Goal: Task Accomplishment & Management: Use online tool/utility

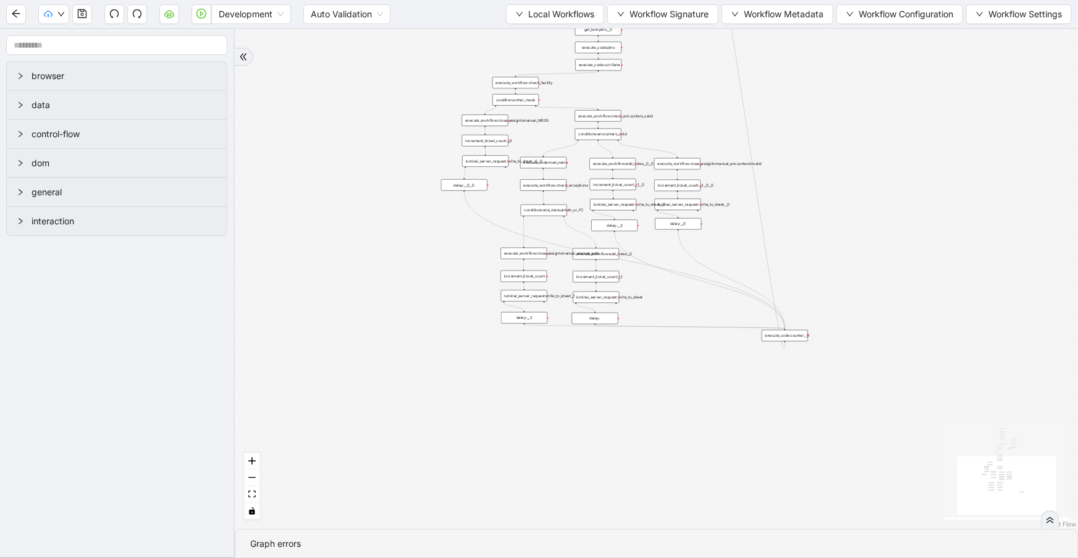
drag, startPoint x: 828, startPoint y: 413, endPoint x: 878, endPoint y: 75, distance: 341.0
click at [878, 75] on div "trigger execute_workflow:check_exceptions execute_workflow:add_notes__0 luminai…" at bounding box center [657, 279] width 844 height 500
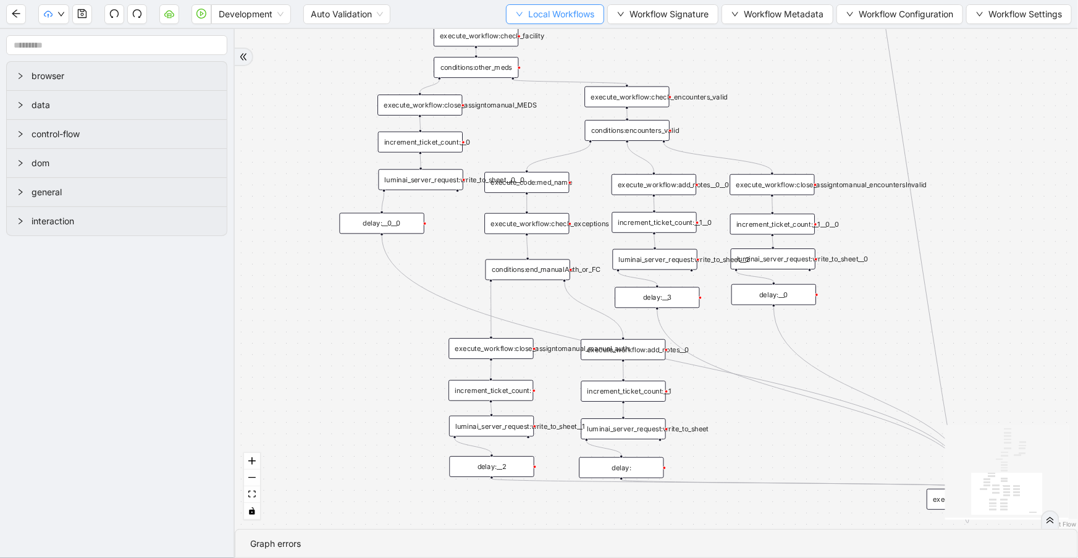
click at [573, 12] on span "Local Workflows" at bounding box center [561, 14] width 66 height 14
click at [574, 31] on span "Select" at bounding box center [550, 38] width 80 height 14
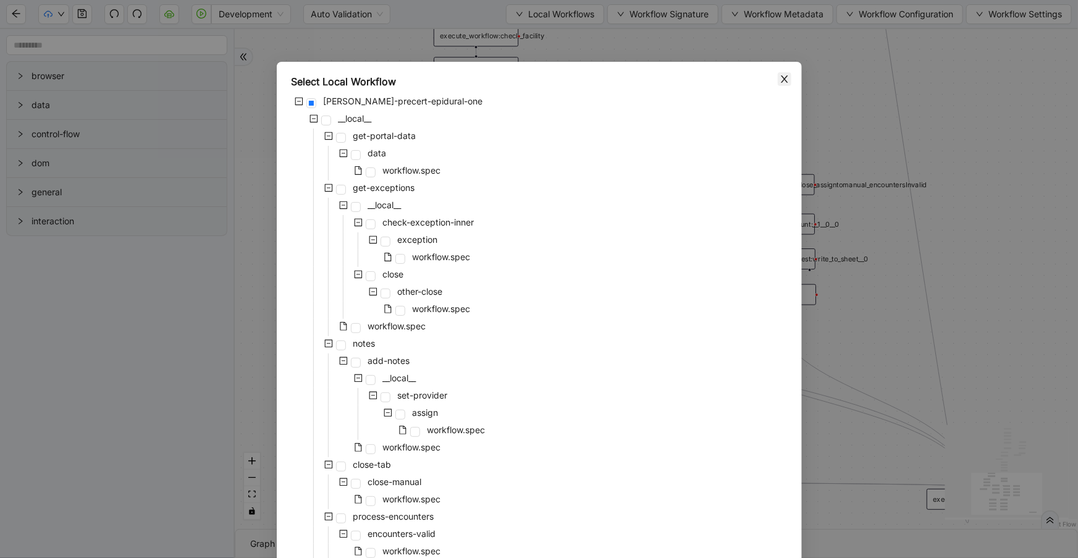
click at [778, 76] on span "Close" at bounding box center [785, 79] width 14 height 14
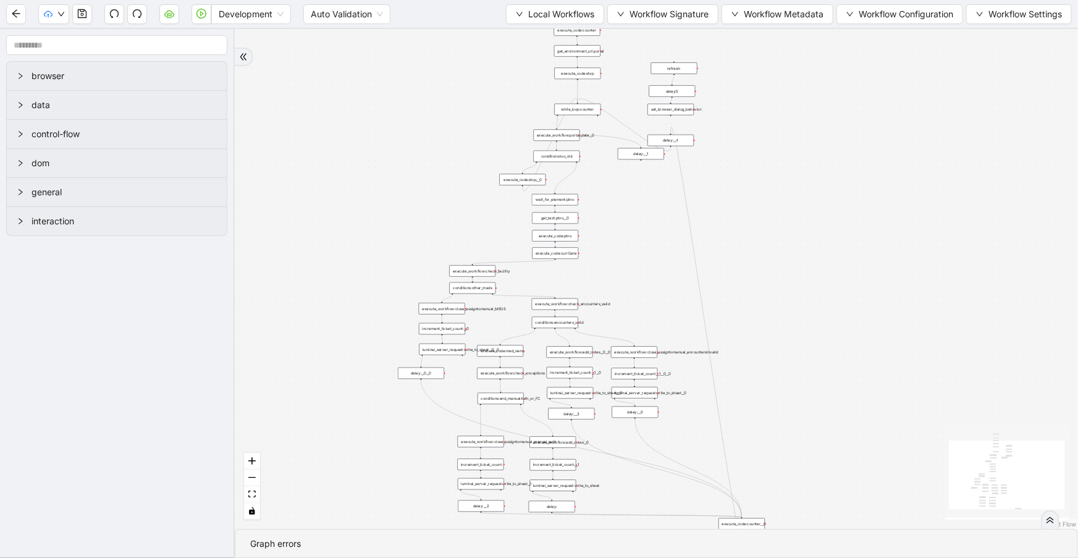
drag, startPoint x: 622, startPoint y: 135, endPoint x: 599, endPoint y: 247, distance: 114.8
click at [599, 247] on div "trigger execute_workflow:check_exceptions execute_workflow:add_notes__0 luminai…" at bounding box center [657, 279] width 844 height 500
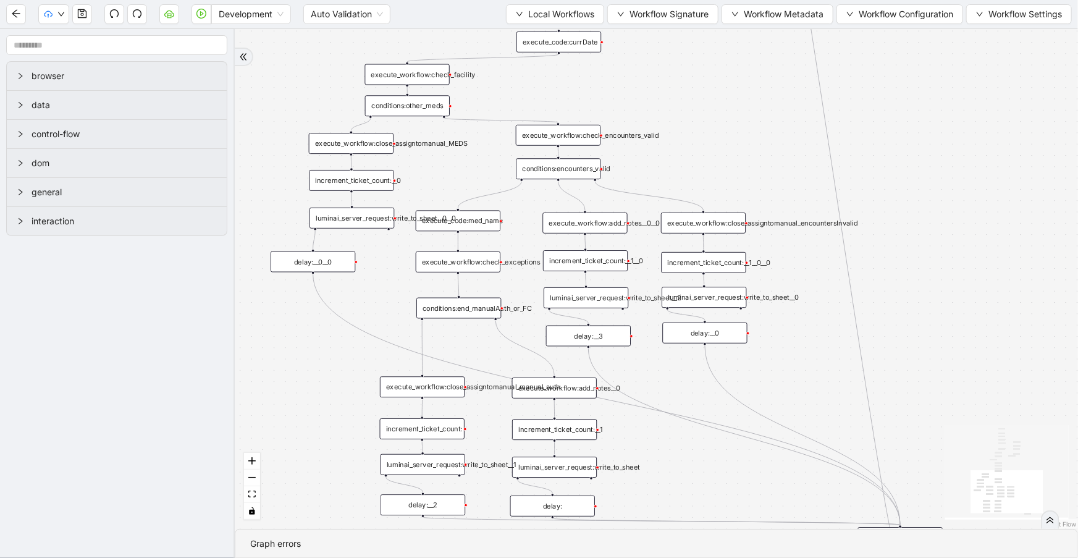
drag, startPoint x: 638, startPoint y: 219, endPoint x: 671, endPoint y: 27, distance: 194.4
click at [671, 27] on section "Development Auto Validation Local Workflows Workflow Signature Workflow Metadat…" at bounding box center [539, 279] width 1078 height 558
click at [709, 222] on div "execute_workflow:close_assigntomanual_encountersInvalid" at bounding box center [703, 223] width 85 height 21
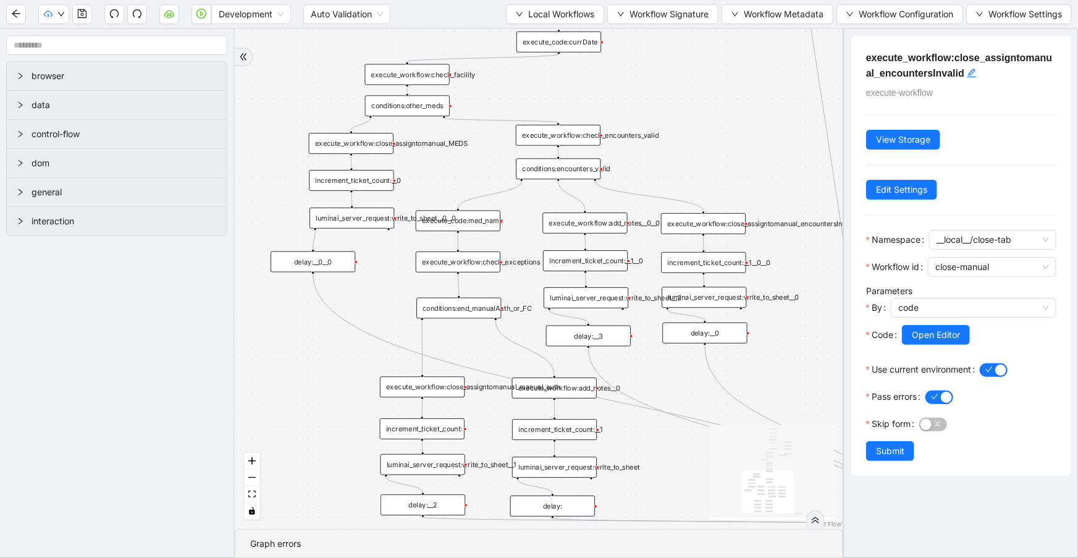
click at [605, 218] on div "execute_workflow:add_notes__0__0" at bounding box center [585, 223] width 85 height 21
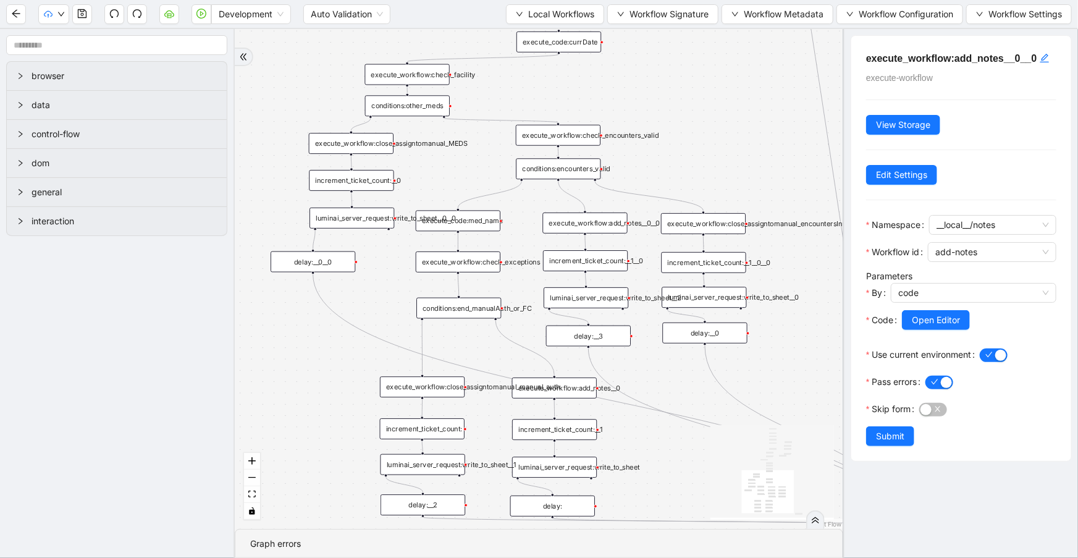
click at [476, 220] on div "execute_code:med_name" at bounding box center [458, 220] width 85 height 21
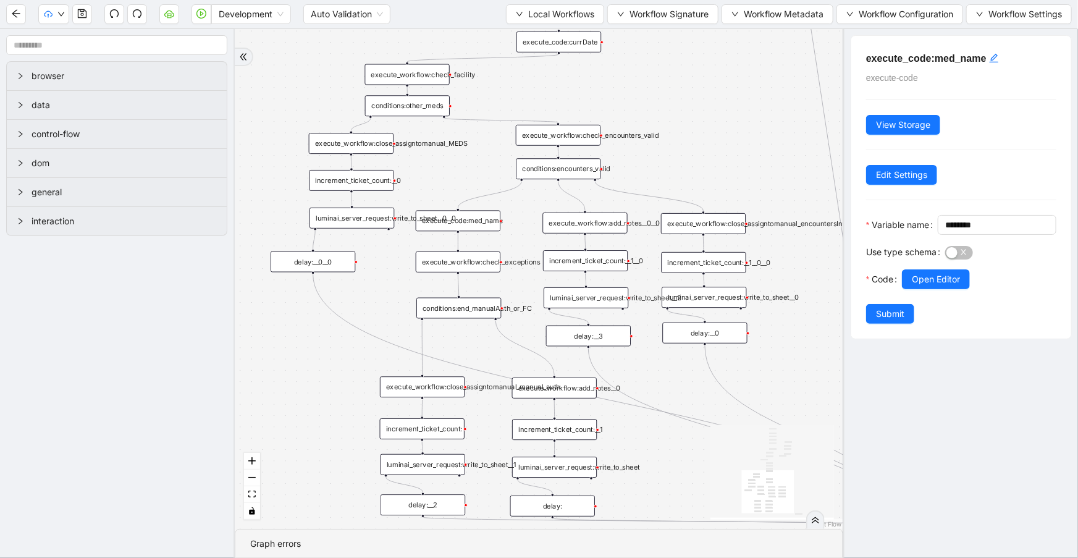
click at [475, 261] on div "execute_workflow:check_exceptions" at bounding box center [458, 262] width 85 height 21
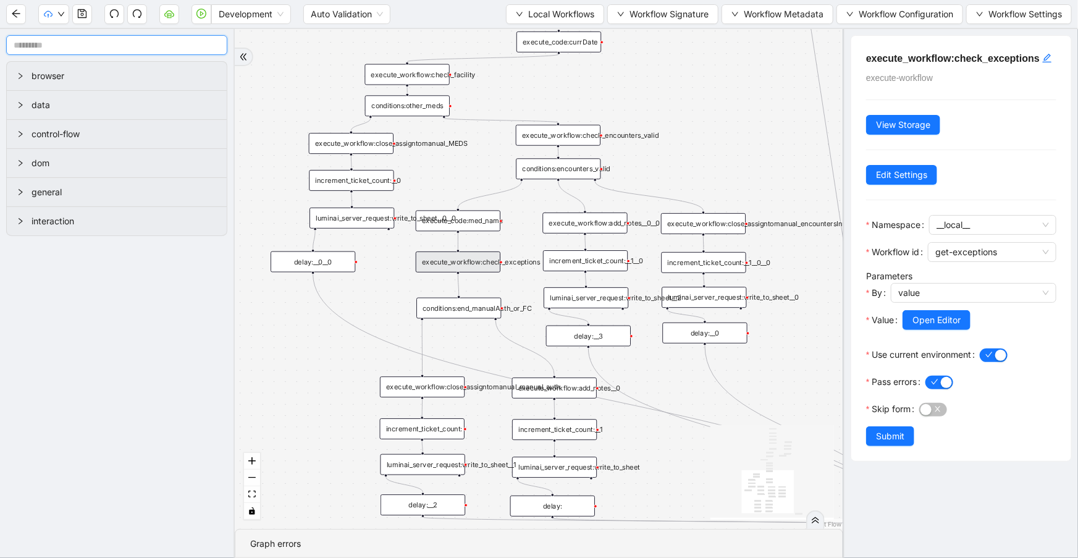
click at [62, 43] on input "text" at bounding box center [116, 45] width 221 height 20
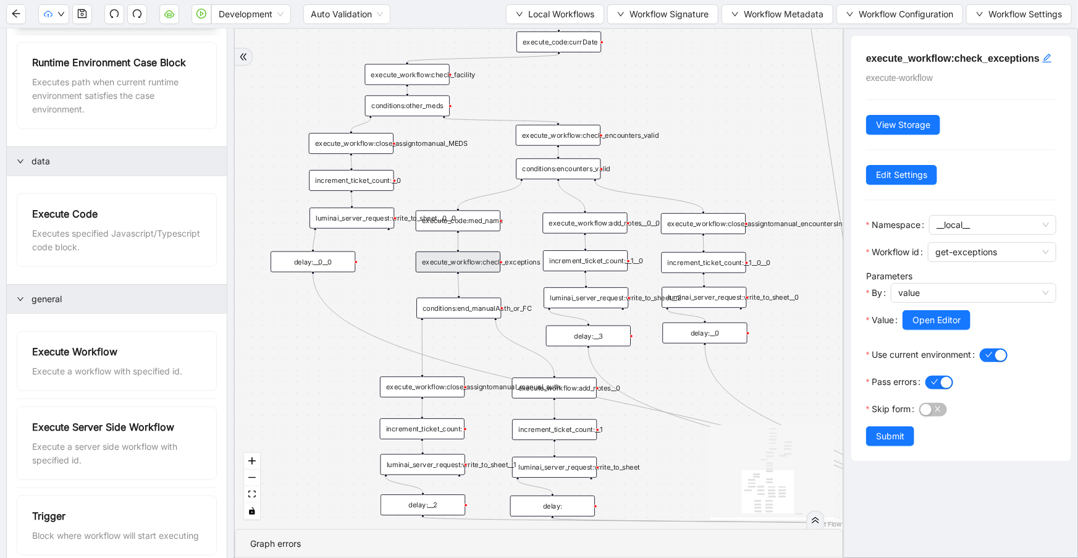
scroll to position [518, 0]
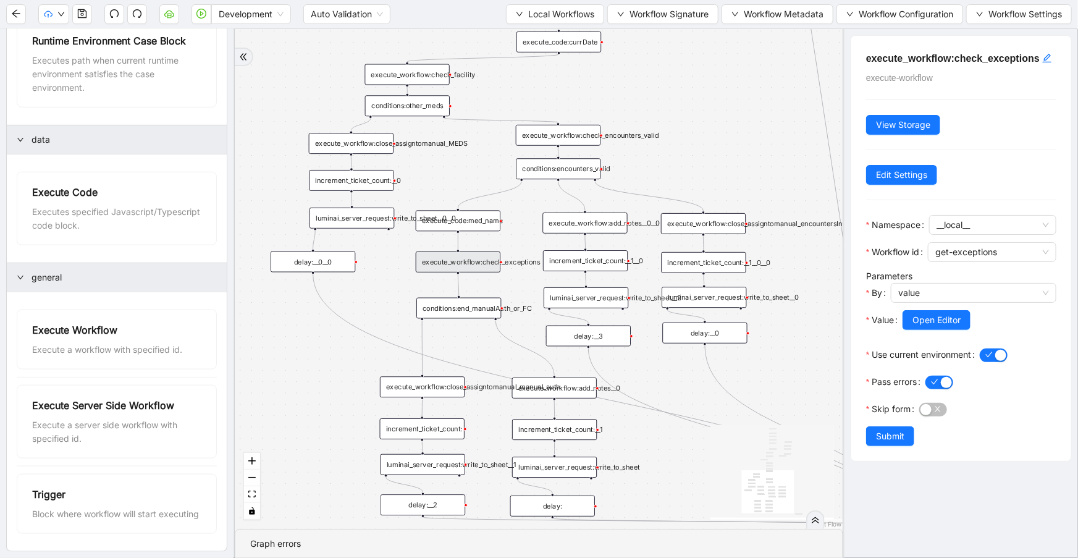
type input "******"
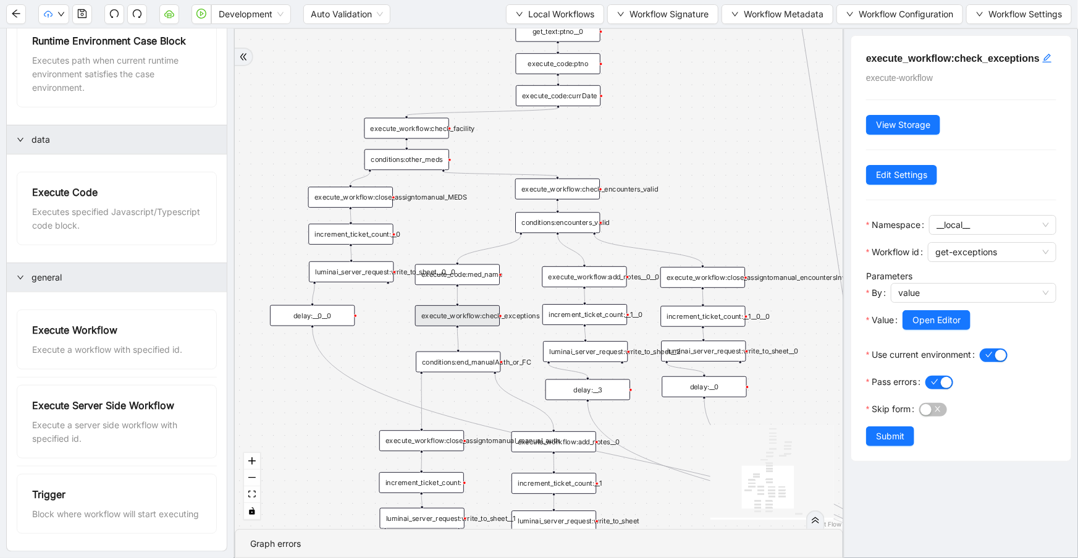
drag, startPoint x: 663, startPoint y: 365, endPoint x: 662, endPoint y: 419, distance: 54.4
click at [662, 419] on div "trigger execute_workflow:check_exceptions execute_workflow:add_notes__0 luminai…" at bounding box center [539, 279] width 609 height 500
drag, startPoint x: 525, startPoint y: 14, endPoint x: 533, endPoint y: 19, distance: 8.9
click at [528, 14] on span "Local Workflows" at bounding box center [561, 14] width 66 height 14
click at [543, 32] on span "Select" at bounding box center [550, 38] width 80 height 14
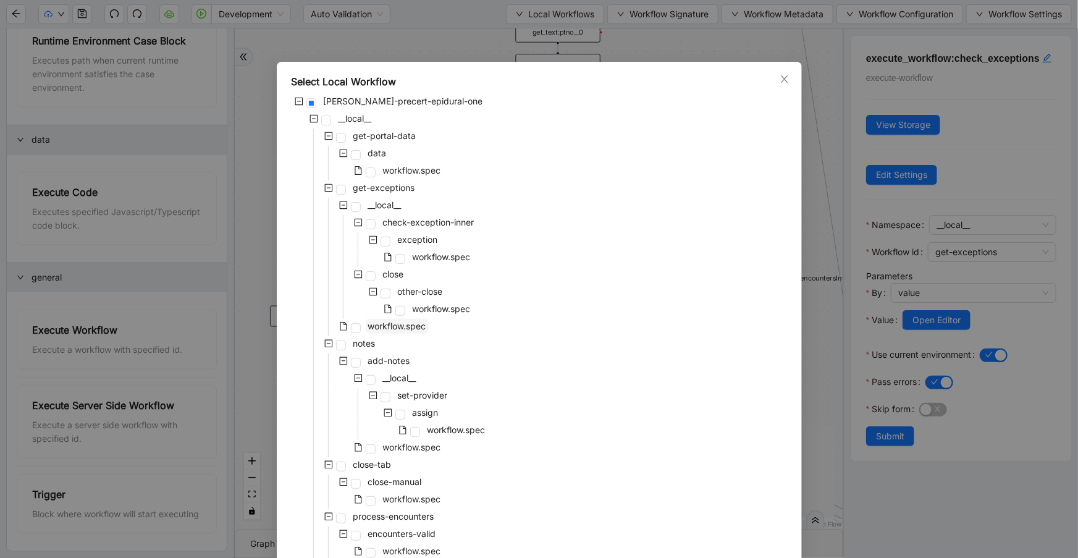
click at [395, 332] on span "workflow.spec" at bounding box center [397, 326] width 63 height 15
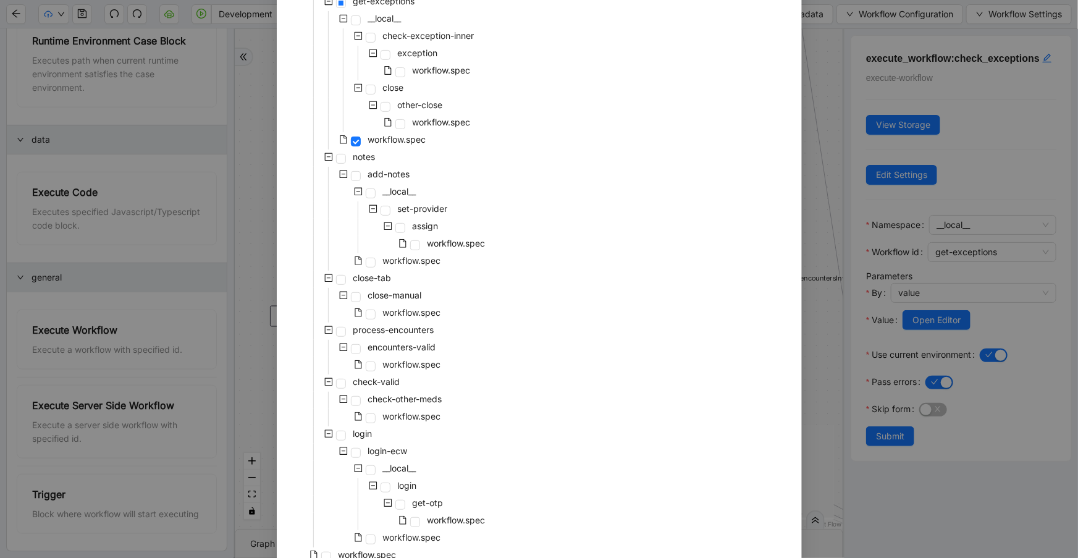
scroll to position [247, 0]
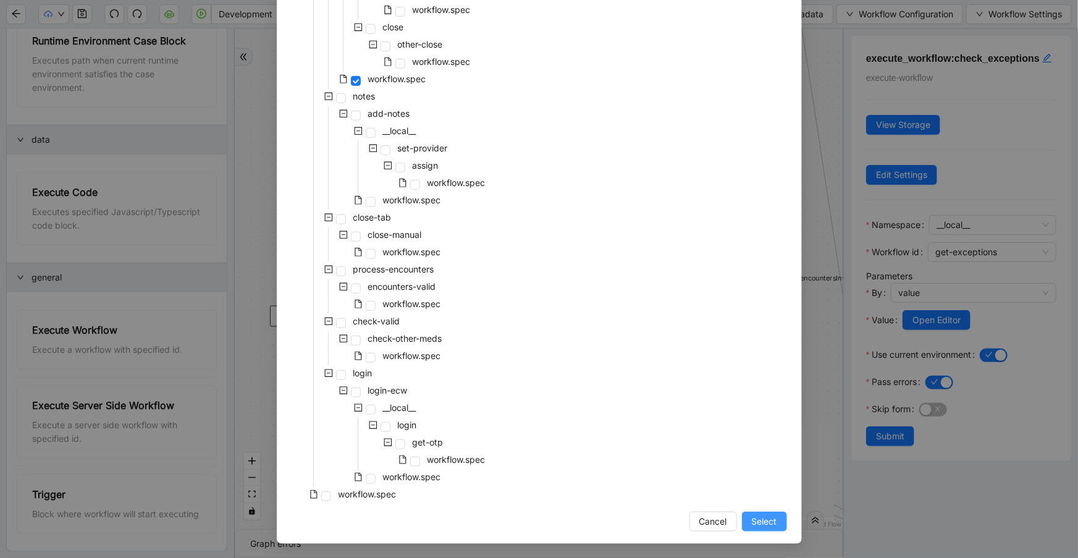
click at [754, 523] on span "Select" at bounding box center [764, 522] width 25 height 14
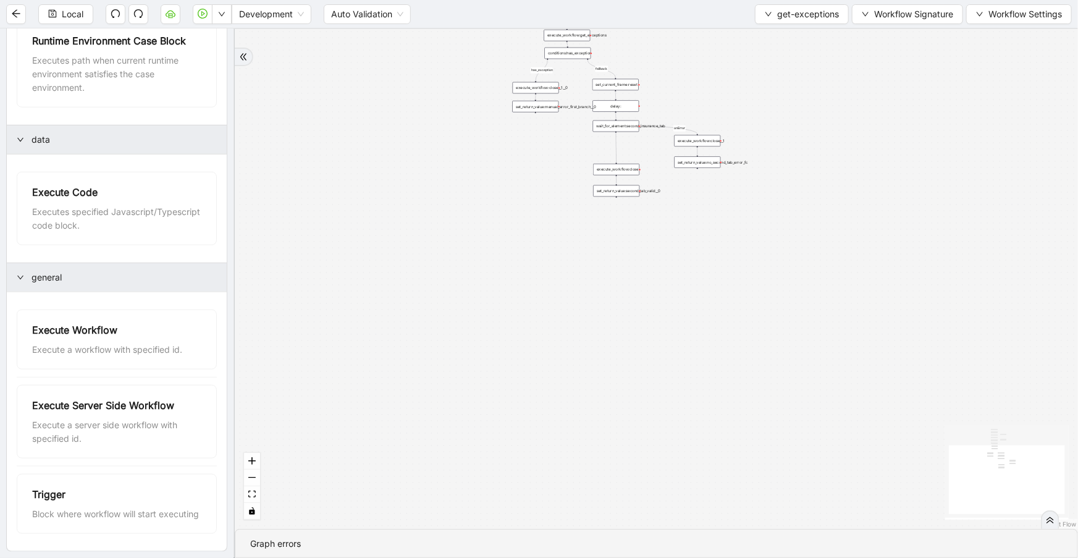
drag, startPoint x: 767, startPoint y: 225, endPoint x: 797, endPoint y: -19, distance: 245.4
click at [797, 0] on html "Local Development Auto Validation get-exceptions Workflow Signature Workflow Se…" at bounding box center [539, 279] width 1078 height 558
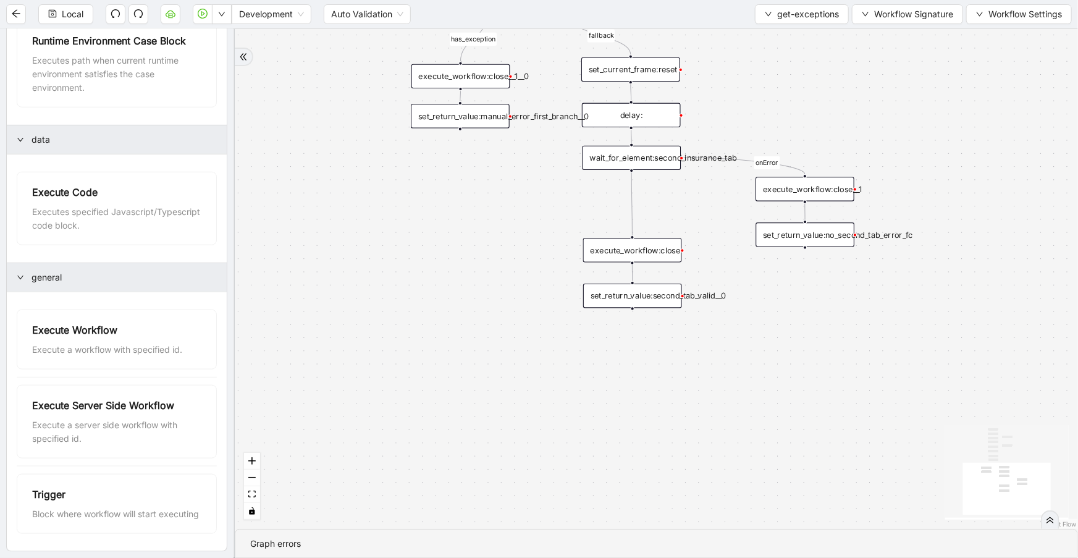
drag, startPoint x: 744, startPoint y: 189, endPoint x: 754, endPoint y: 297, distance: 108.0
click at [754, 297] on div "fallback has_exception onError trigger click_element:click_patient_name_again c…" at bounding box center [657, 279] width 844 height 500
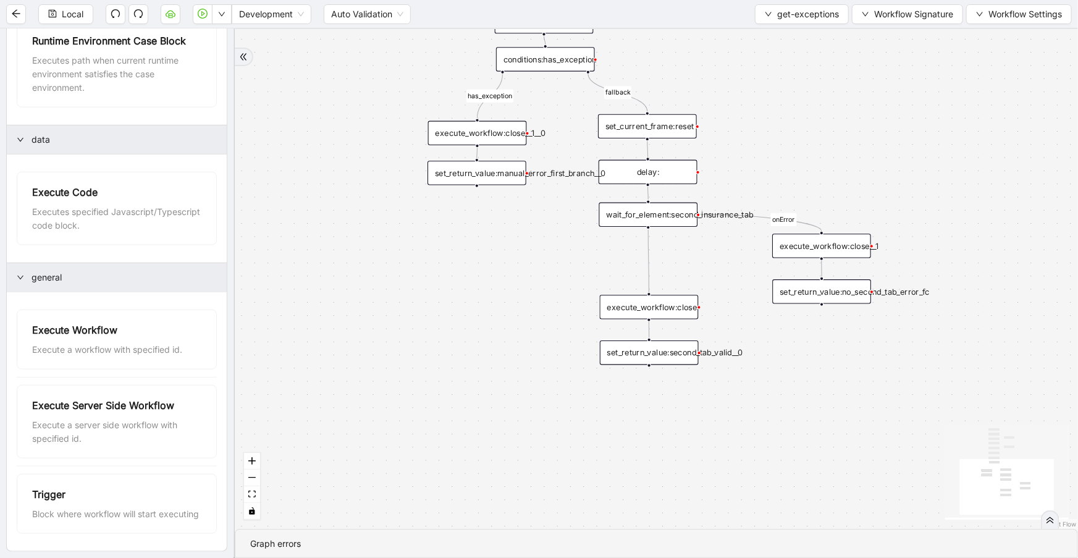
drag, startPoint x: 701, startPoint y: 204, endPoint x: 718, endPoint y: 261, distance: 59.3
click at [718, 261] on div "fallback has_exception onError trigger click_element:click_patient_name_again c…" at bounding box center [657, 279] width 844 height 500
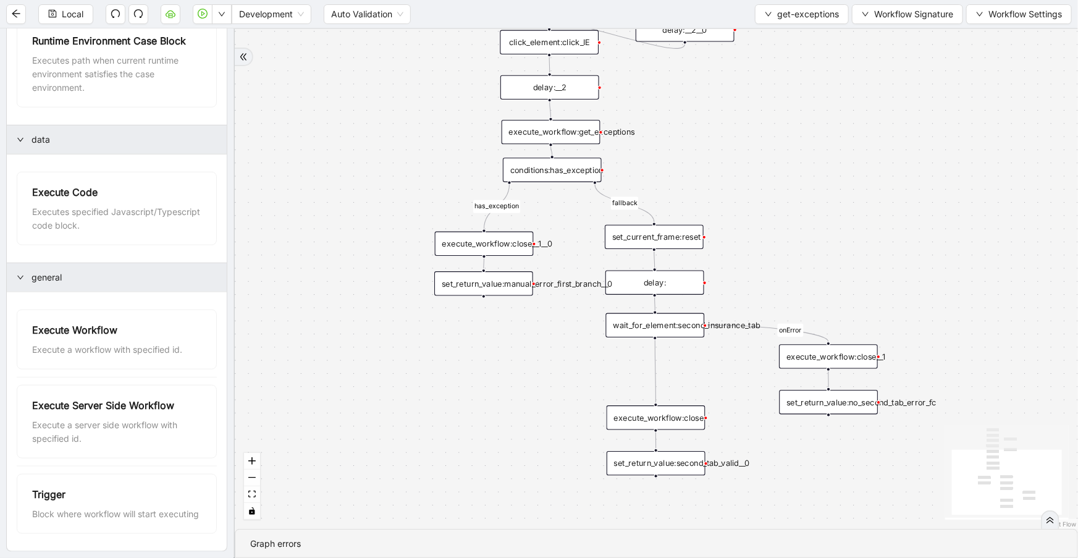
drag, startPoint x: 505, startPoint y: 309, endPoint x: 504, endPoint y: 364, distance: 55.0
click at [504, 364] on div "fallback has_exception onError trigger click_element:click_patient_name_again c…" at bounding box center [657, 279] width 844 height 500
click at [501, 250] on div "execute_workflow:close__1__0" at bounding box center [484, 244] width 99 height 24
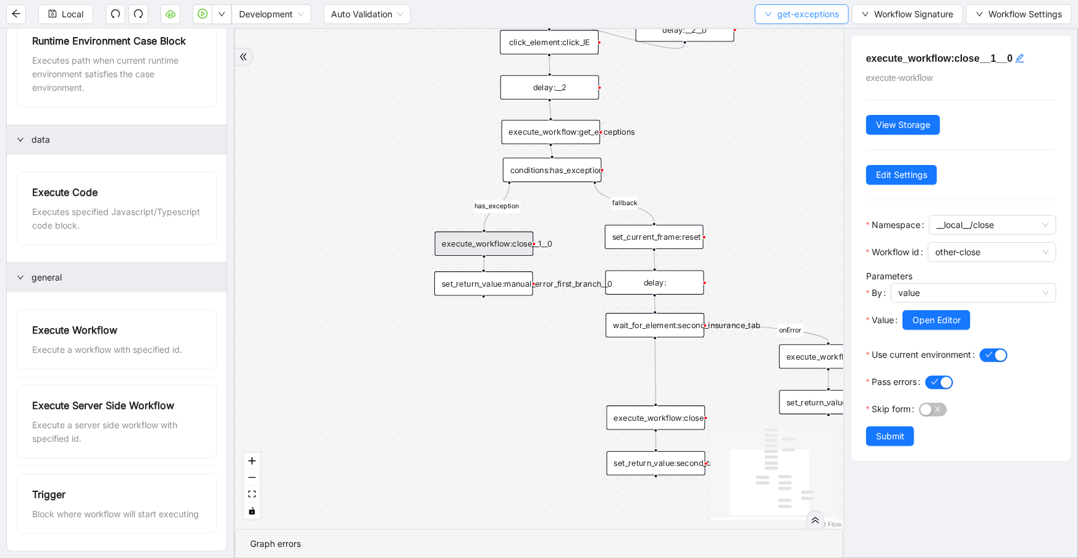
click at [769, 11] on icon "down" at bounding box center [768, 14] width 7 height 7
click at [773, 30] on li "Select" at bounding box center [800, 38] width 88 height 20
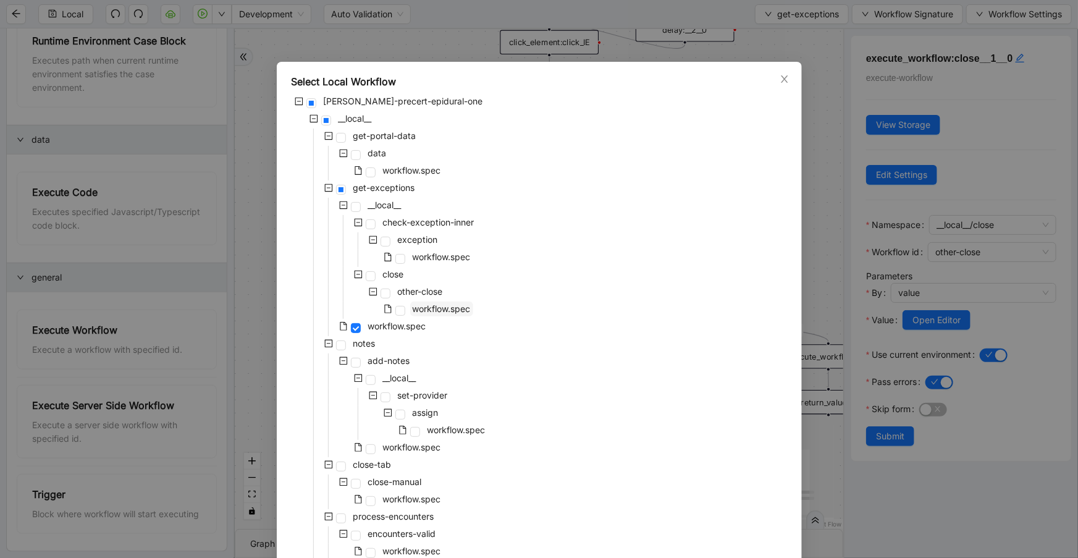
click at [431, 310] on span "workflow.spec" at bounding box center [442, 308] width 58 height 11
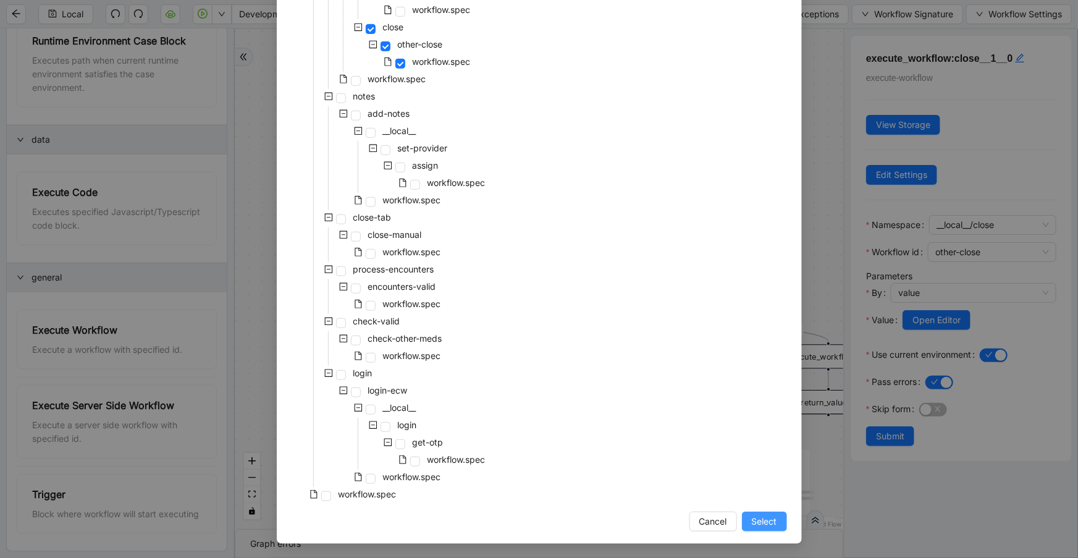
drag, startPoint x: 766, startPoint y: 531, endPoint x: 764, endPoint y: 522, distance: 9.5
click at [766, 528] on div "Select Local Workflow [PERSON_NAME]-precert-epidural-one __local__ get-portal-d…" at bounding box center [539, 179] width 525 height 729
click at [764, 521] on span "Select" at bounding box center [764, 522] width 25 height 14
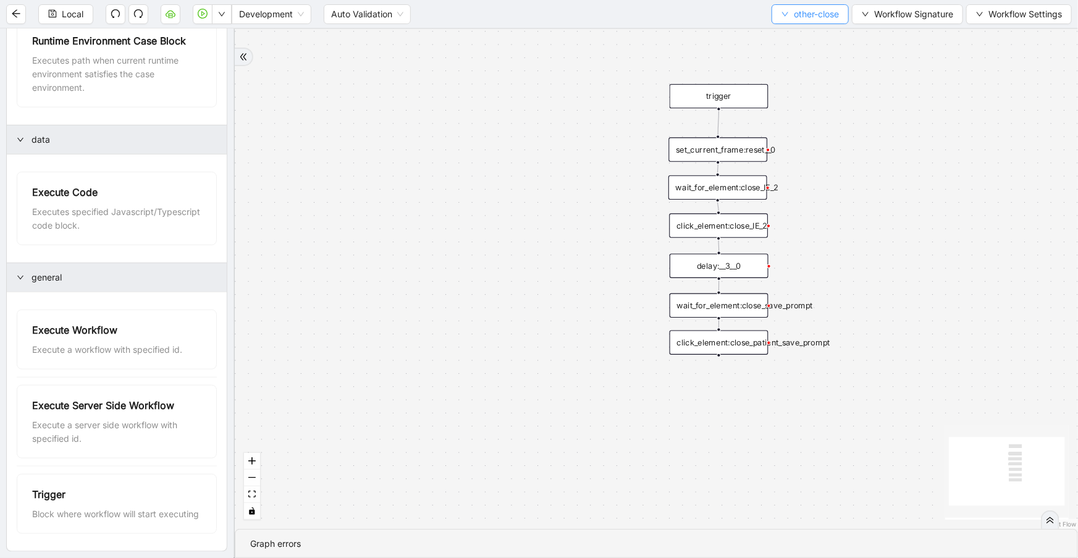
click at [782, 17] on icon "down" at bounding box center [785, 14] width 7 height 7
click at [786, 37] on span "Select" at bounding box center [807, 38] width 59 height 14
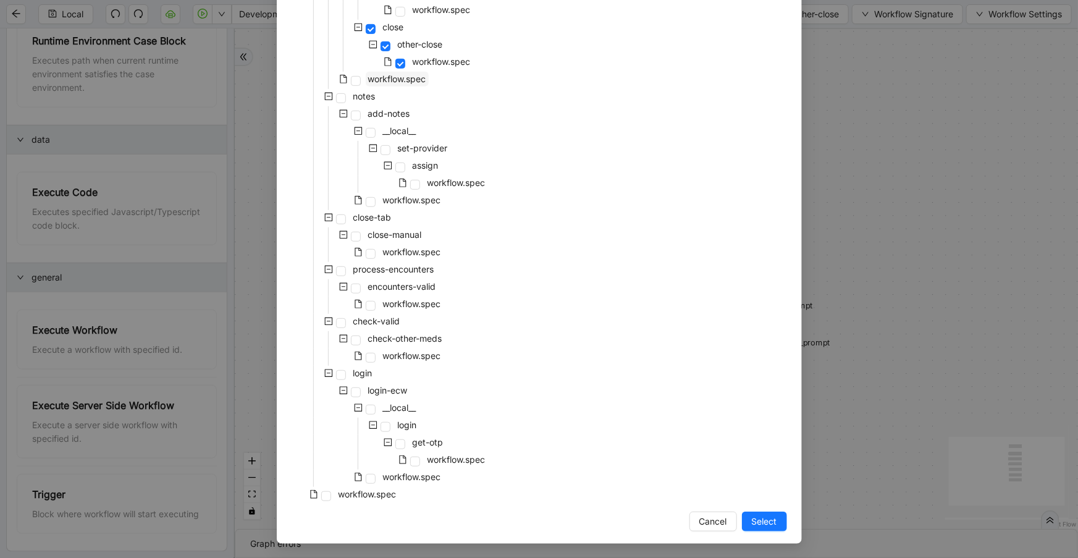
click at [409, 82] on span "workflow.spec" at bounding box center [397, 79] width 58 height 11
drag, startPoint x: 756, startPoint y: 521, endPoint x: 818, endPoint y: 3, distance: 521.6
click at [756, 521] on span "Select" at bounding box center [764, 522] width 25 height 14
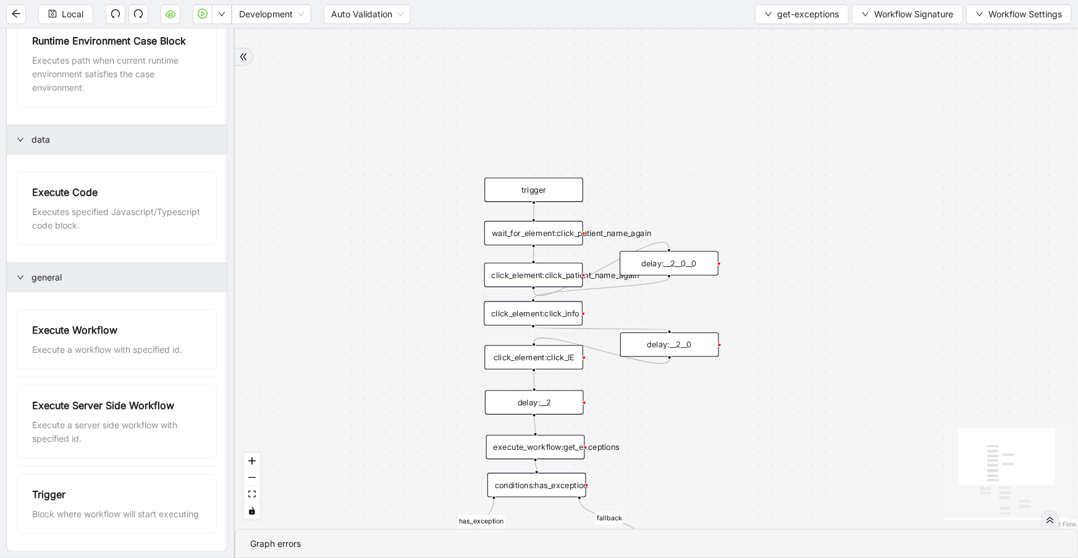
drag, startPoint x: 768, startPoint y: 105, endPoint x: 754, endPoint y: 400, distance: 295.7
click at [753, 410] on div "fallback has_exception onError trigger click_element:click_patient_name_again c…" at bounding box center [657, 279] width 844 height 500
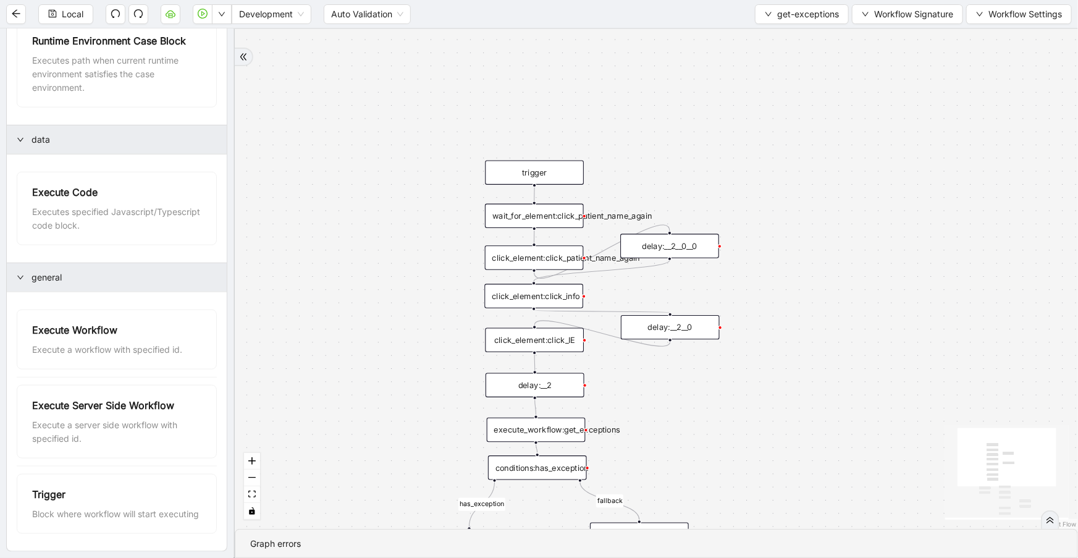
drag, startPoint x: 779, startPoint y: 402, endPoint x: 779, endPoint y: 198, distance: 203.9
click at [782, 272] on div "fallback has_exception onError trigger click_element:click_patient_name_again c…" at bounding box center [657, 279] width 844 height 500
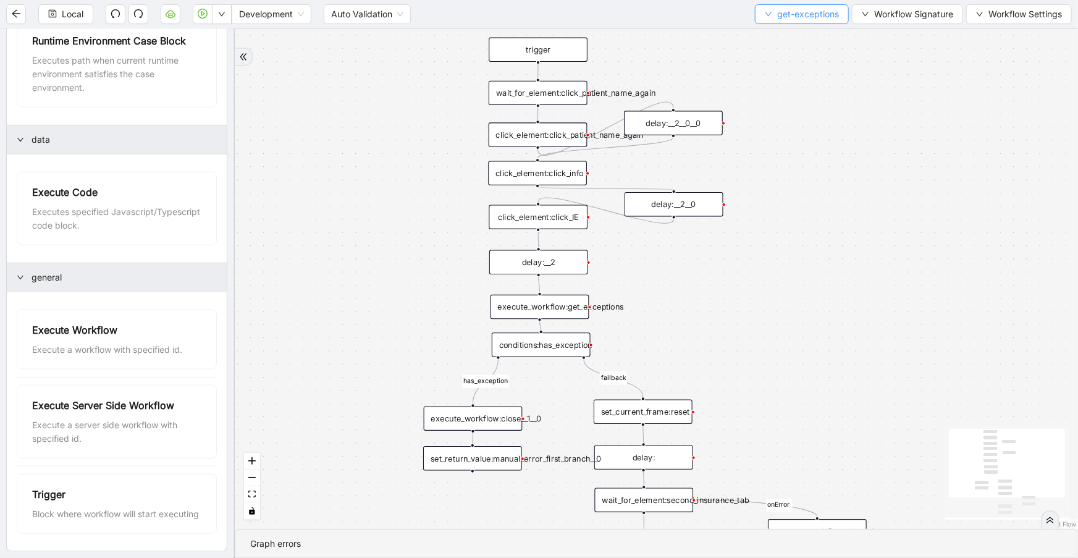
click at [799, 16] on span "get-exceptions" at bounding box center [808, 14] width 62 height 14
click at [803, 36] on span "Select" at bounding box center [801, 38] width 74 height 14
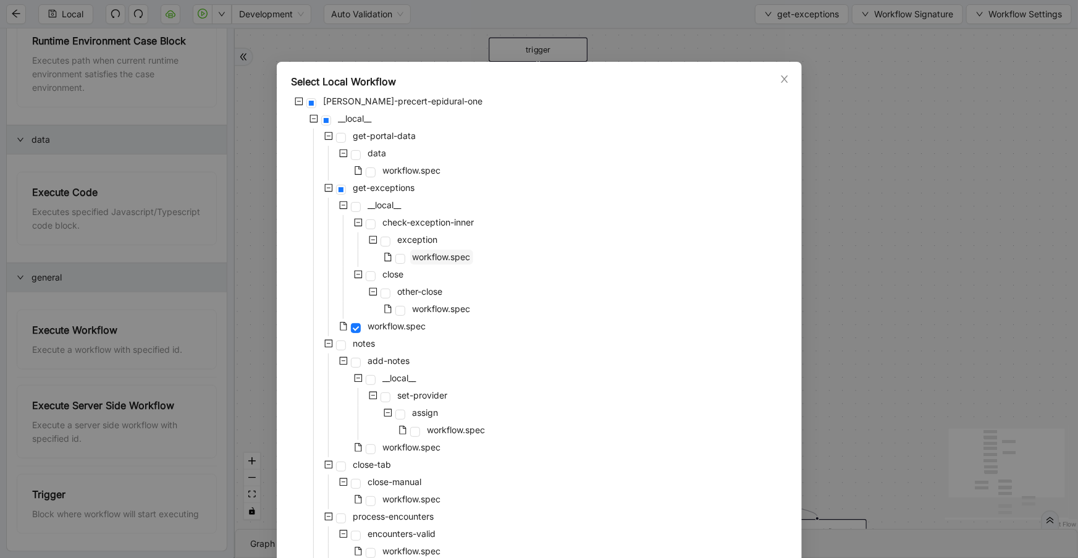
click at [432, 259] on span "workflow.spec" at bounding box center [442, 257] width 58 height 11
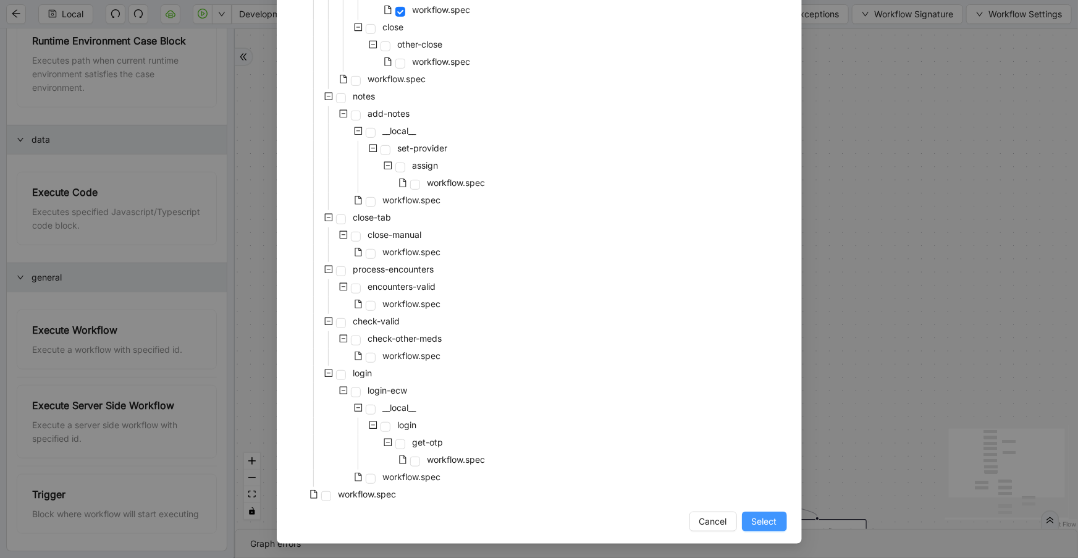
click at [755, 523] on span "Select" at bounding box center [764, 522] width 25 height 14
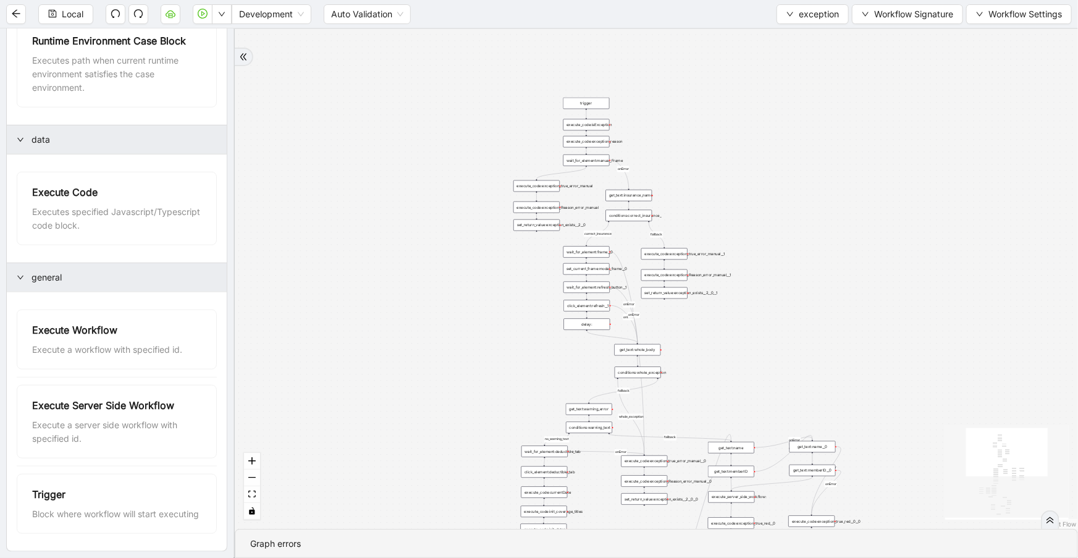
drag, startPoint x: 785, startPoint y: 292, endPoint x: 791, endPoint y: 400, distance: 107.7
click at [791, 400] on div "no_warning_text fallback fallback table_exists fallback whole_exception fallbac…" at bounding box center [657, 279] width 844 height 500
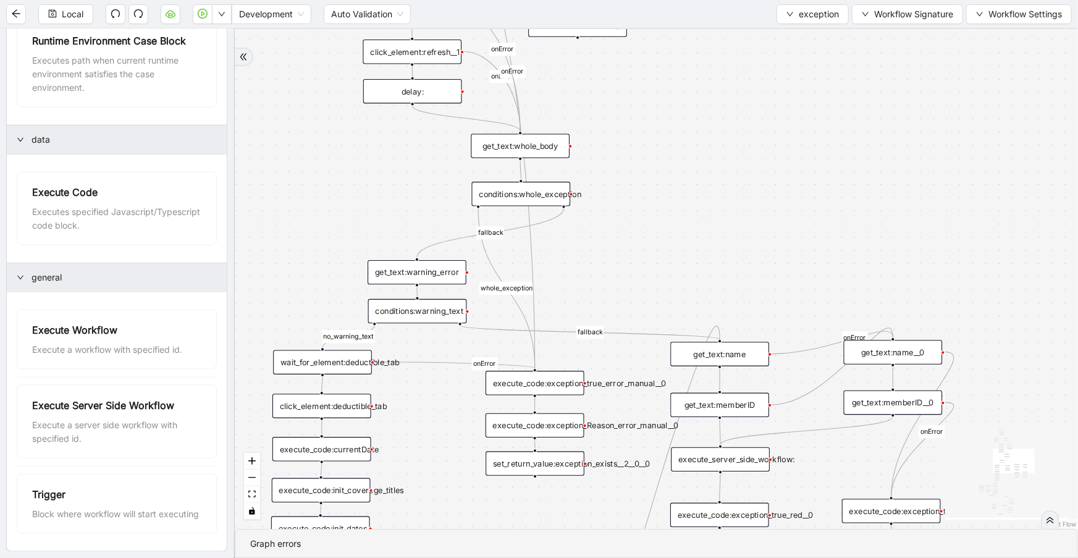
drag, startPoint x: 868, startPoint y: 430, endPoint x: 779, endPoint y: 75, distance: 365.1
click at [779, 75] on div "no_warning_text fallback fallback table_exists fallback whole_exception fallbac…" at bounding box center [657, 279] width 844 height 500
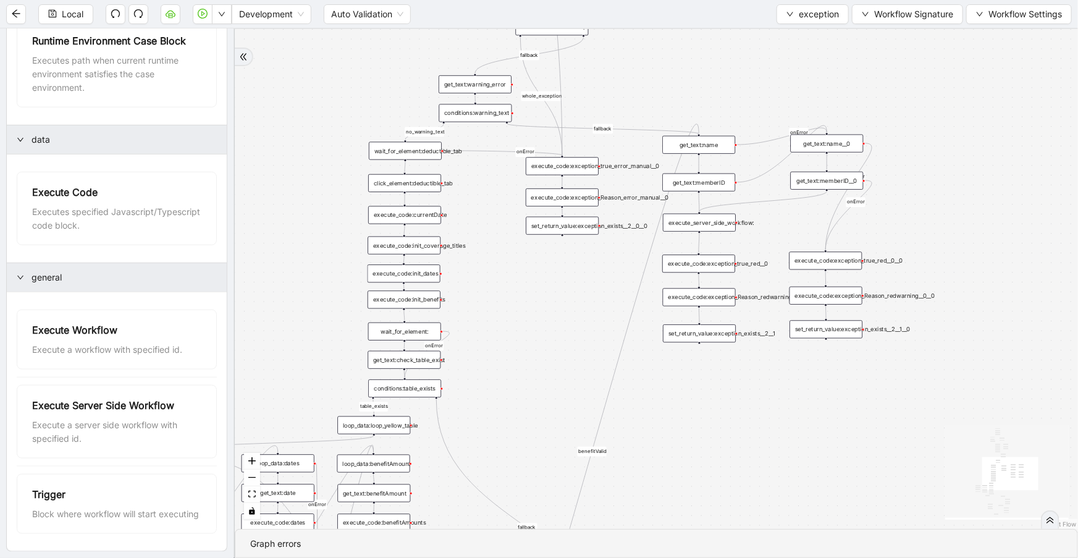
drag, startPoint x: 768, startPoint y: 127, endPoint x: 754, endPoint y: 56, distance: 71.8
click at [754, 56] on div "no_warning_text fallback fallback table_exists fallback whole_exception fallbac…" at bounding box center [657, 279] width 844 height 500
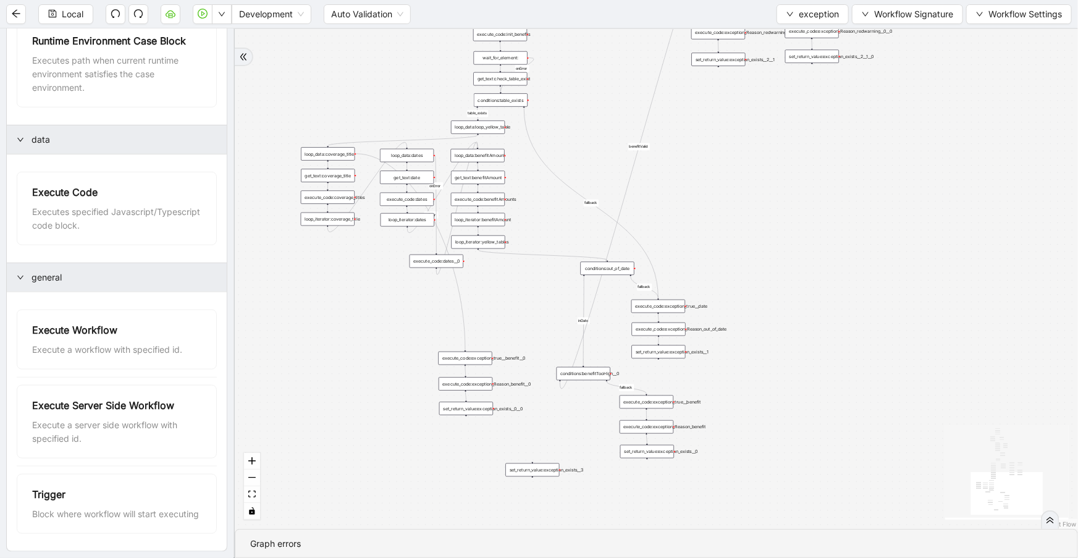
drag, startPoint x: 595, startPoint y: 259, endPoint x: 624, endPoint y: 71, distance: 190.1
click at [624, 71] on div "no_warning_text fallback fallback table_exists fallback whole_exception fallbac…" at bounding box center [657, 279] width 844 height 500
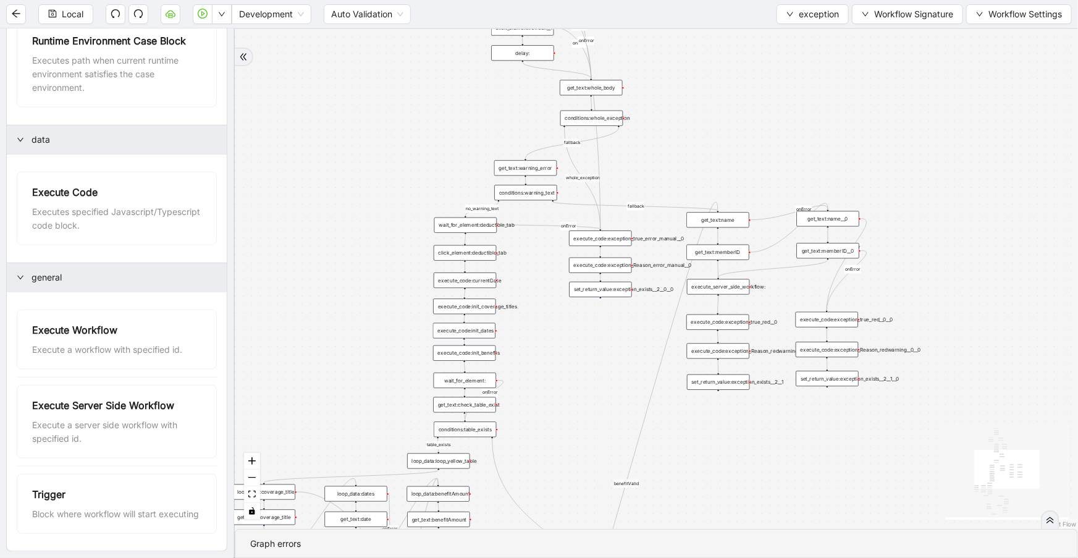
drag, startPoint x: 798, startPoint y: 187, endPoint x: 761, endPoint y: 472, distance: 287.8
click at [774, 538] on section "no_warning_text fallback fallback table_exists fallback whole_exception fallbac…" at bounding box center [657, 293] width 844 height 529
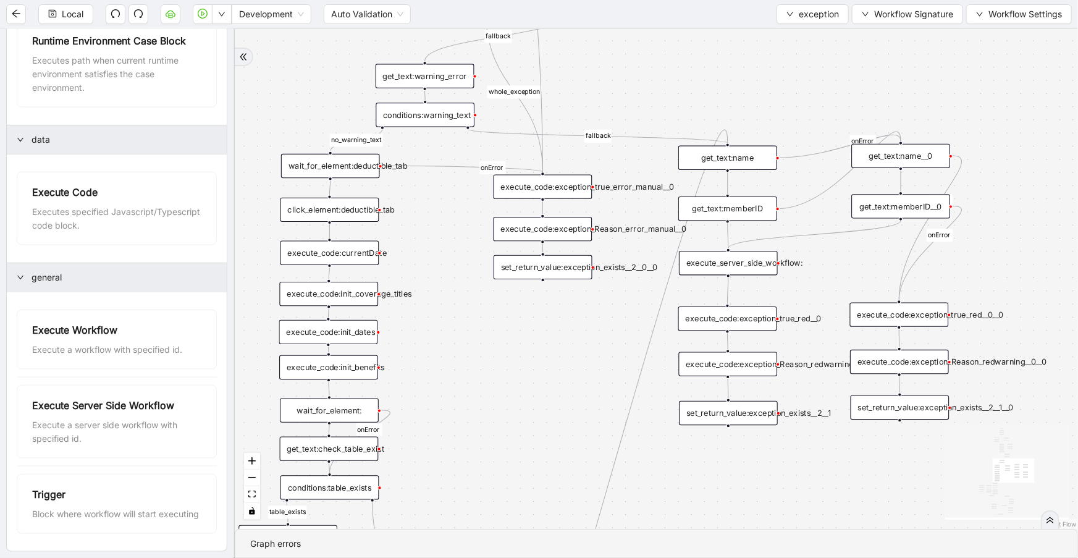
drag, startPoint x: 844, startPoint y: 308, endPoint x: 836, endPoint y: 269, distance: 40.2
click at [836, 269] on div "no_warning_text fallback fallback table_exists fallback whole_exception fallbac…" at bounding box center [657, 279] width 844 height 500
click at [762, 258] on div "execute_server_side_workflow:" at bounding box center [728, 263] width 99 height 24
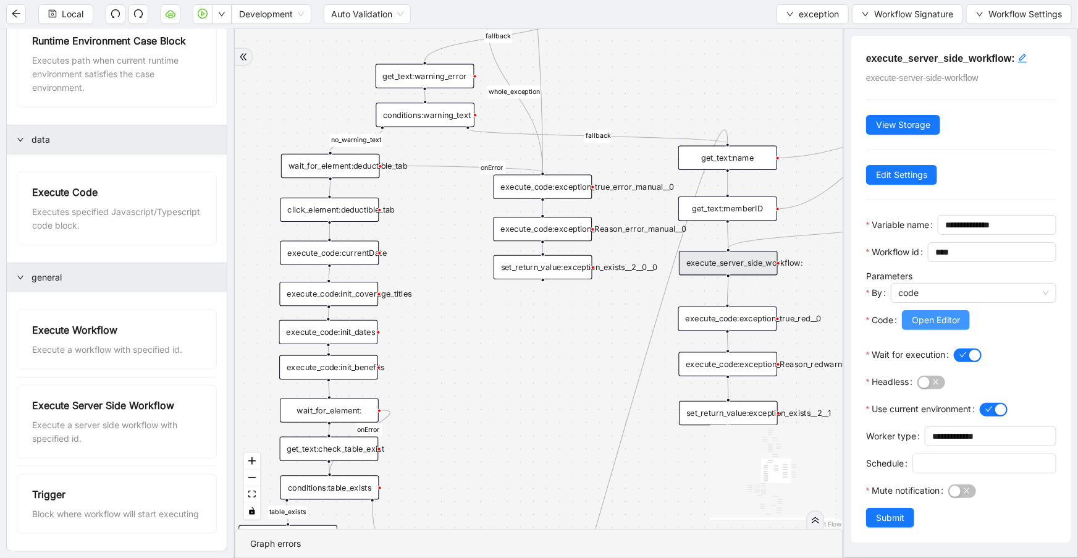
click at [935, 327] on span "Open Editor" at bounding box center [936, 320] width 48 height 14
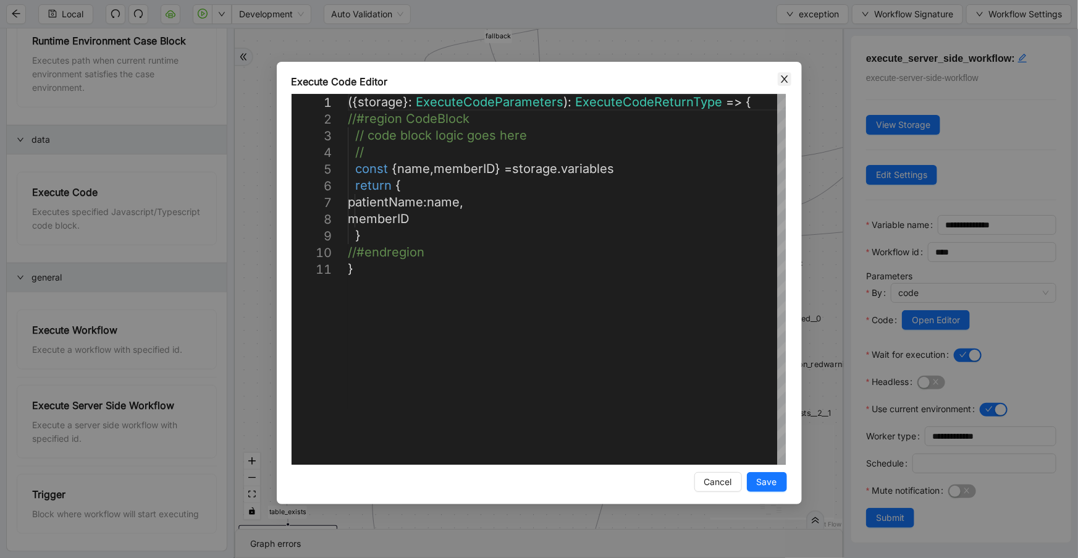
click at [783, 83] on span "Close" at bounding box center [785, 79] width 14 height 14
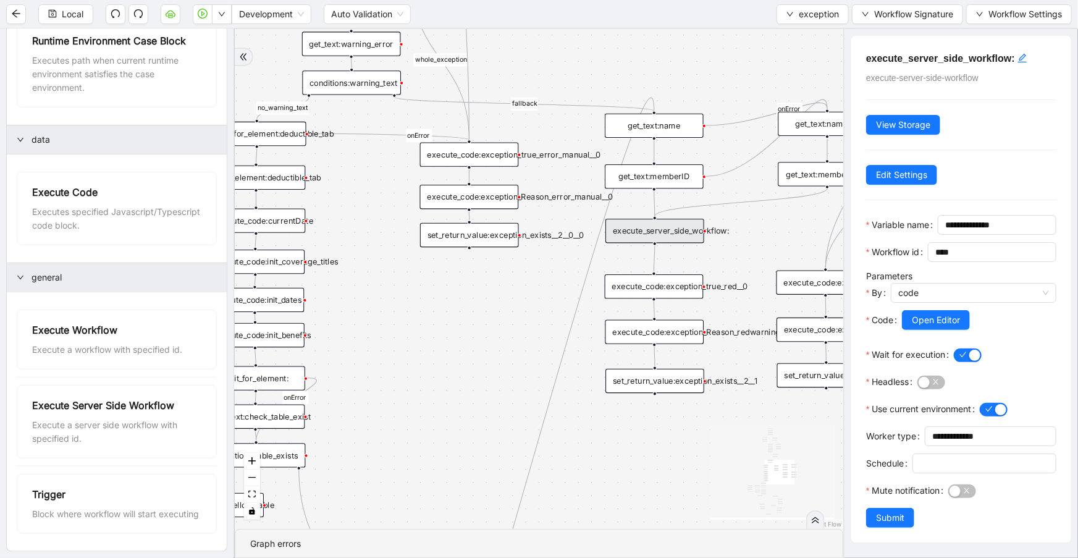
drag, startPoint x: 575, startPoint y: 350, endPoint x: 501, endPoint y: 317, distance: 81.1
click at [501, 317] on div "no_warning_text fallback fallback table_exists fallback whole_exception fallbac…" at bounding box center [539, 279] width 609 height 500
click at [685, 287] on div "execute_code:exception_true_red__0" at bounding box center [653, 286] width 99 height 24
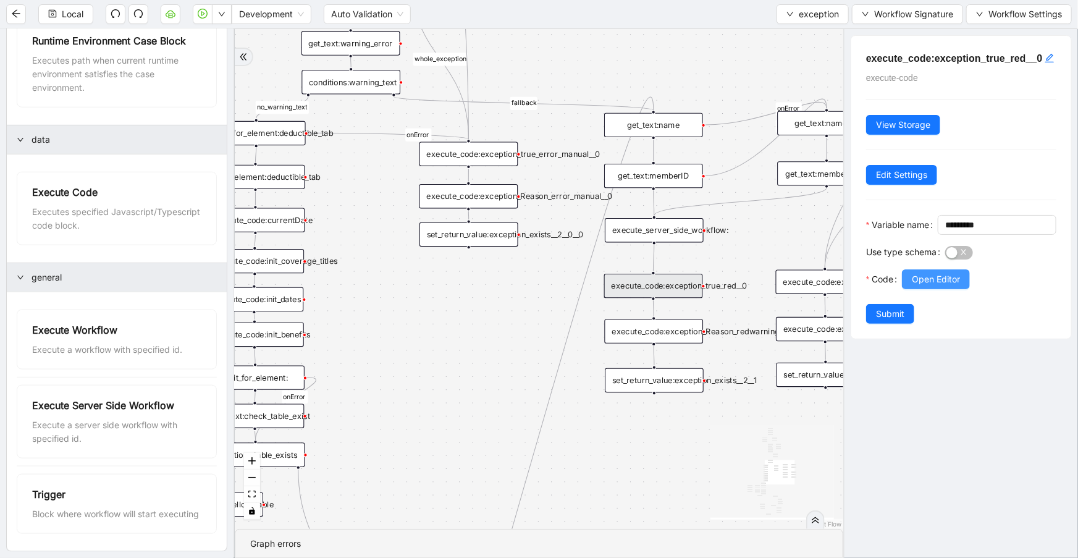
click at [969, 289] on button "Open Editor" at bounding box center [936, 279] width 68 height 20
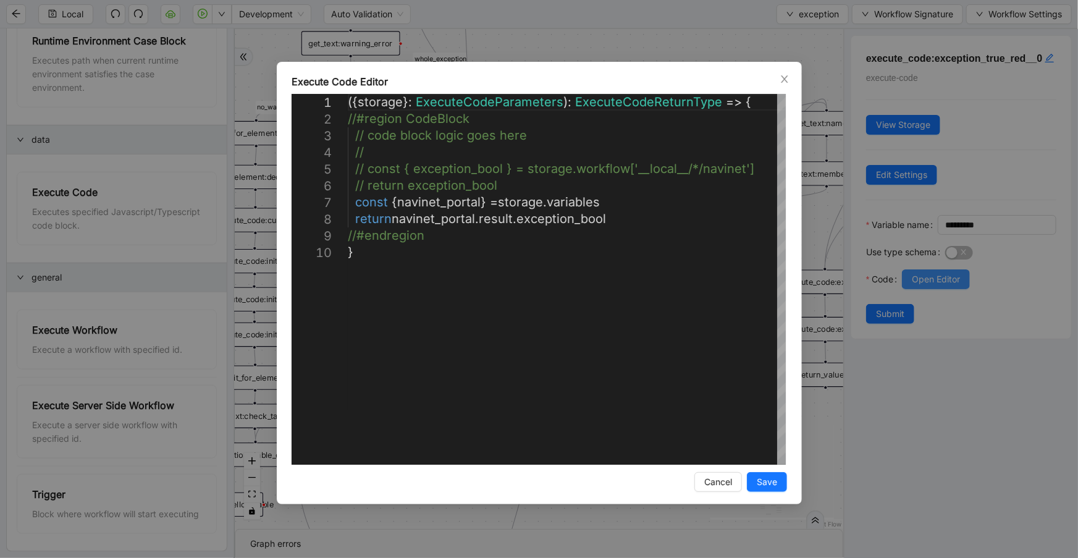
click at [962, 321] on div "**********" at bounding box center [539, 279] width 1078 height 558
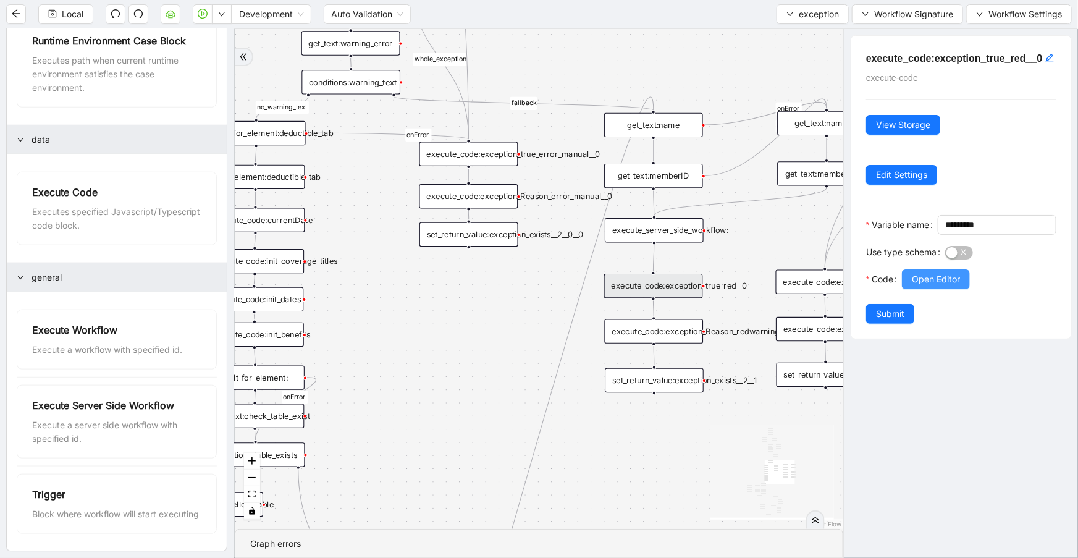
click at [960, 286] on span "Open Editor" at bounding box center [936, 280] width 48 height 14
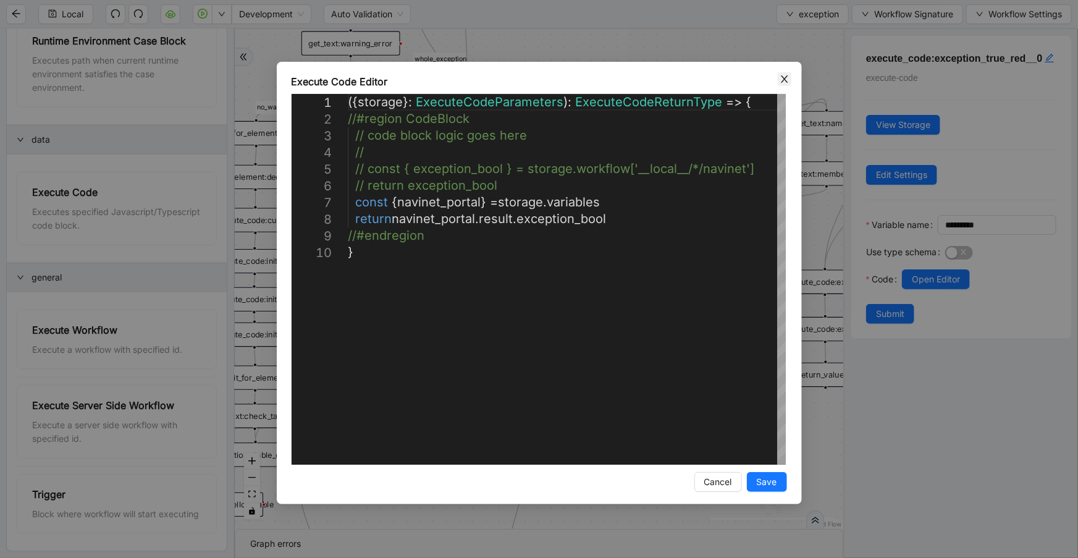
click at [782, 78] on icon "close" at bounding box center [785, 79] width 10 height 10
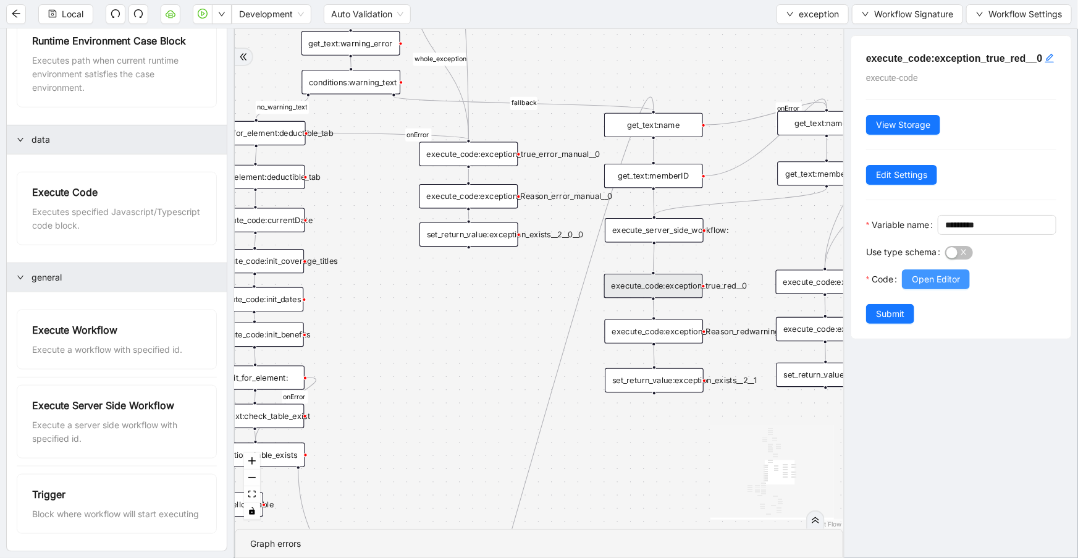
click at [958, 286] on span "Open Editor" at bounding box center [936, 280] width 48 height 14
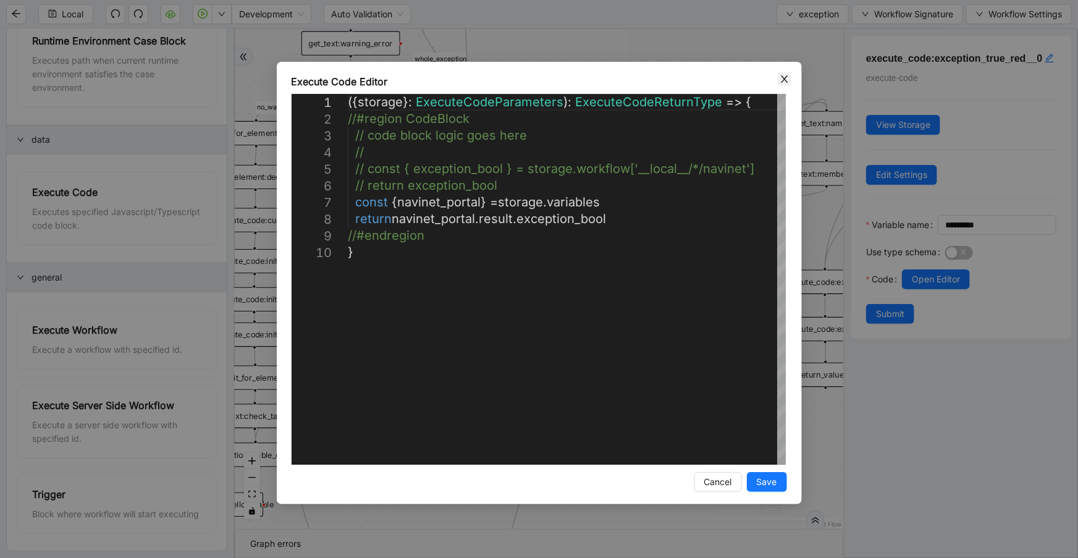
click at [784, 82] on icon "close" at bounding box center [785, 79] width 10 height 10
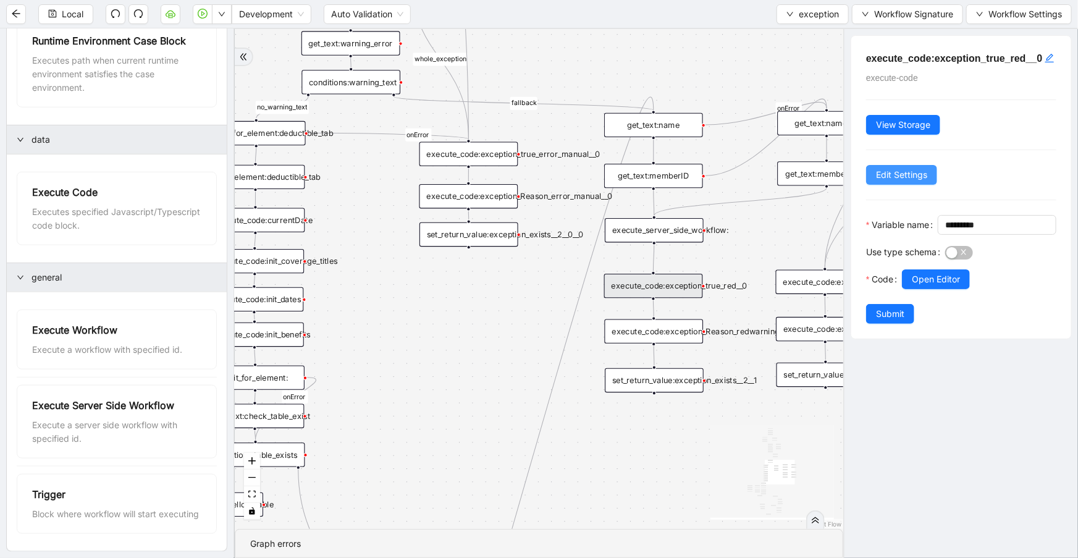
click at [895, 182] on span "Edit Settings" at bounding box center [901, 175] width 51 height 14
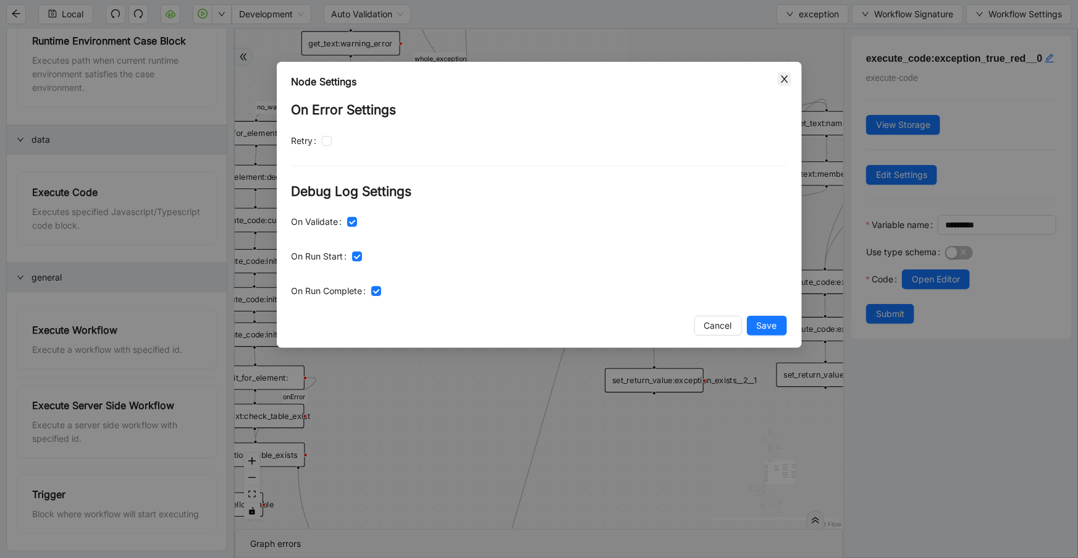
click at [790, 72] on span "Close" at bounding box center [785, 79] width 14 height 14
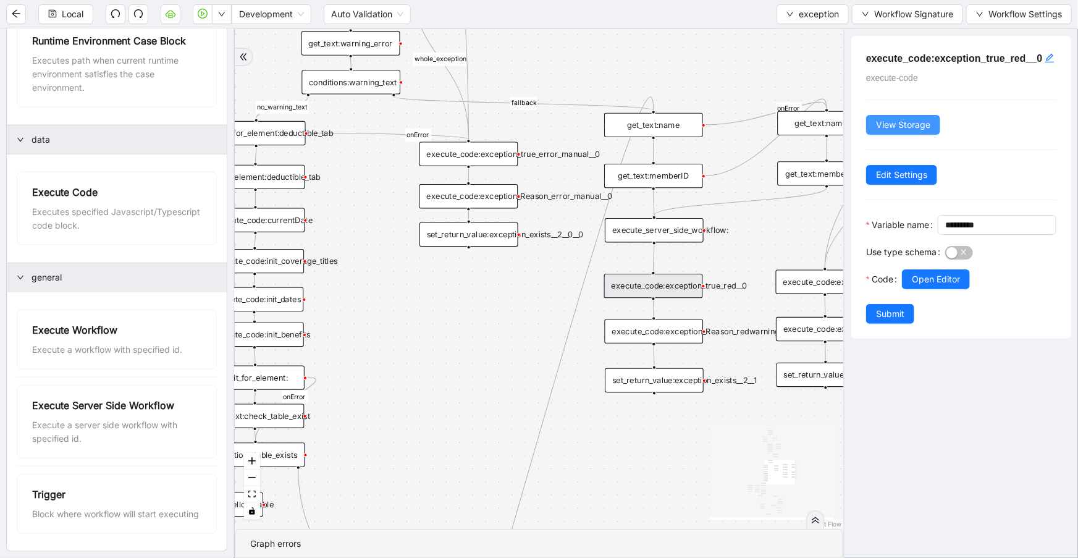
click at [876, 131] on button "View Storage" at bounding box center [903, 125] width 74 height 20
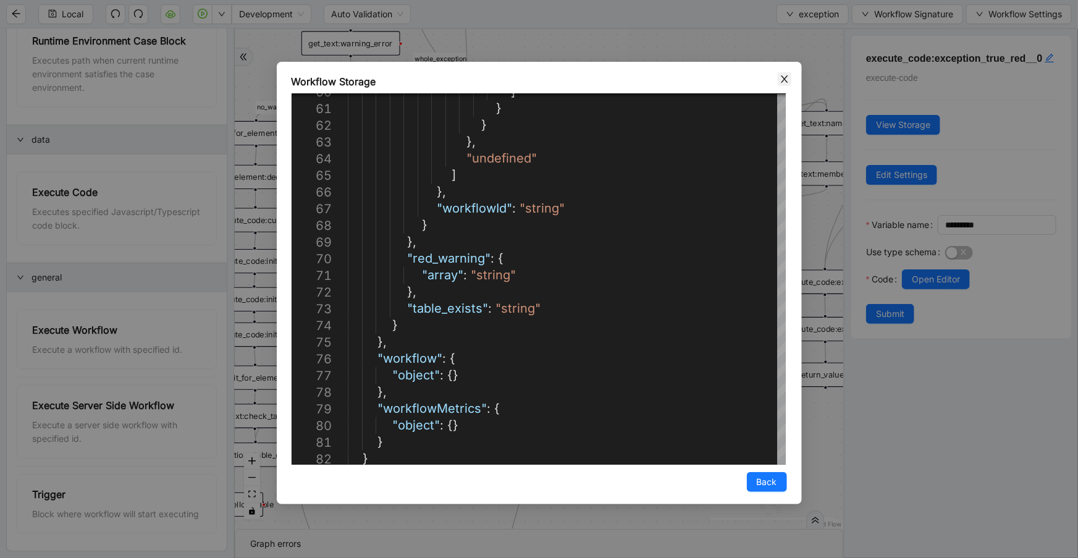
click at [782, 81] on icon "close" at bounding box center [784, 78] width 7 height 7
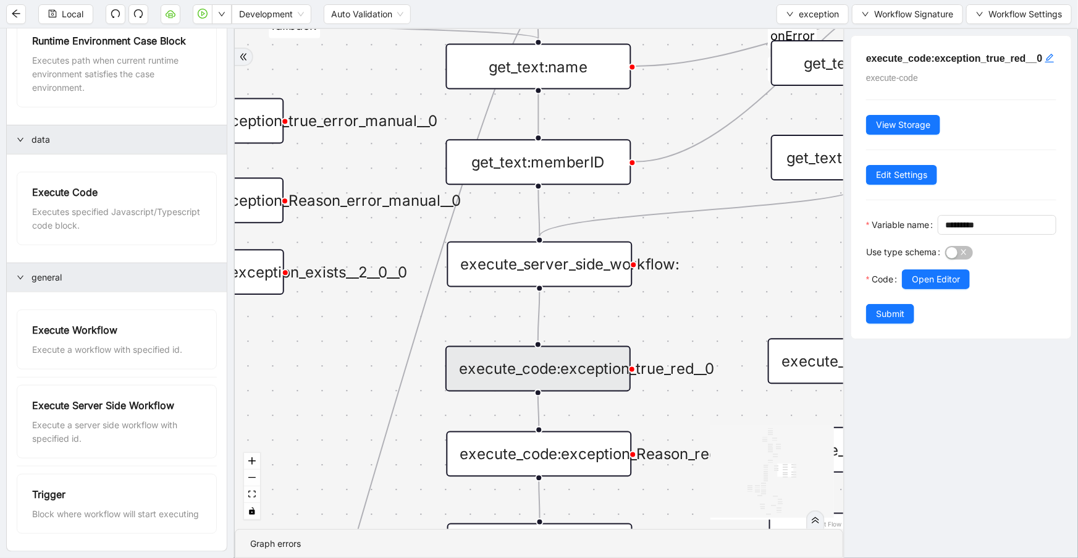
drag, startPoint x: 706, startPoint y: 253, endPoint x: 658, endPoint y: 296, distance: 64.4
click at [658, 296] on div "no_warning_text fallback fallback table_exists fallback whole_exception fallbac…" at bounding box center [539, 279] width 609 height 500
click at [530, 276] on div "execute_server_side_workflow:" at bounding box center [539, 265] width 185 height 46
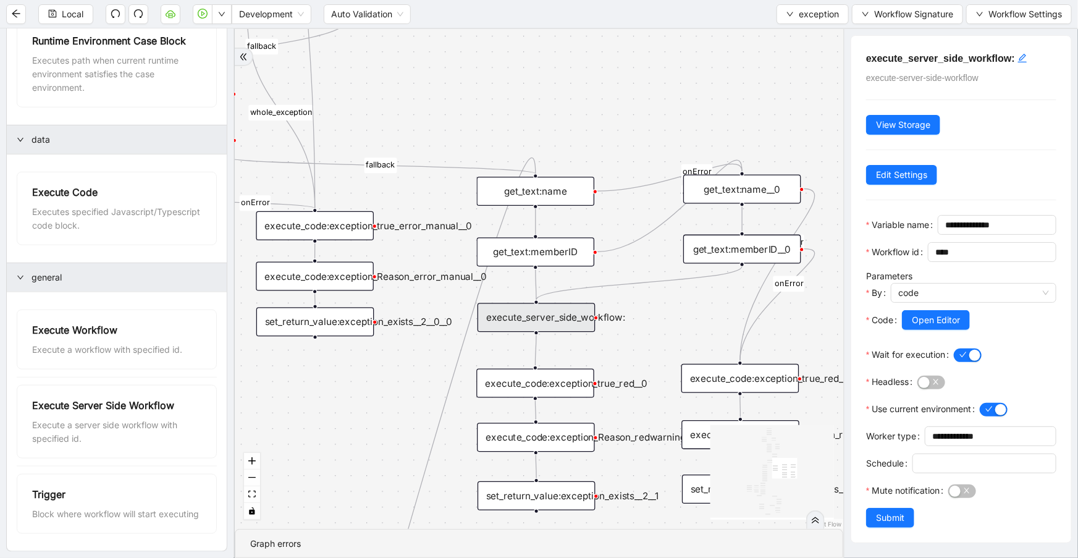
click at [554, 326] on div "execute_server_side_workflow:" at bounding box center [537, 317] width 118 height 29
click at [543, 376] on div "execute_code:exception_true_red__0" at bounding box center [535, 383] width 118 height 29
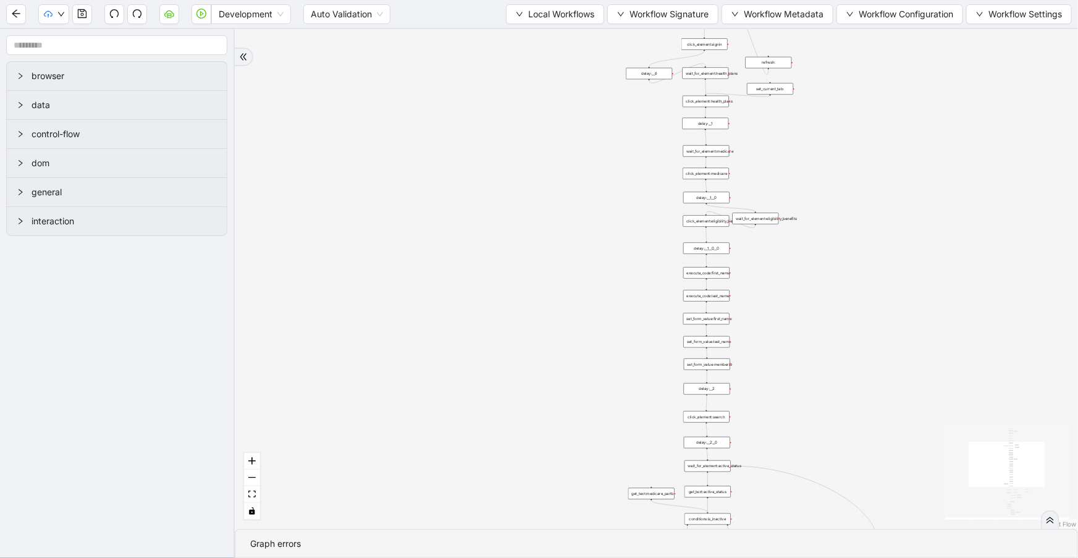
drag, startPoint x: 615, startPoint y: 230, endPoint x: 611, endPoint y: 292, distance: 62.6
click at [611, 292] on div "trigger set_form_value:username set_form_value:password new_tab:navinet delay: …" at bounding box center [657, 279] width 844 height 500
drag, startPoint x: 886, startPoint y: 129, endPoint x: 882, endPoint y: 329, distance: 200.3
click at [883, 329] on div "trigger set_form_value:username set_form_value:password new_tab:navinet delay: …" at bounding box center [657, 279] width 844 height 500
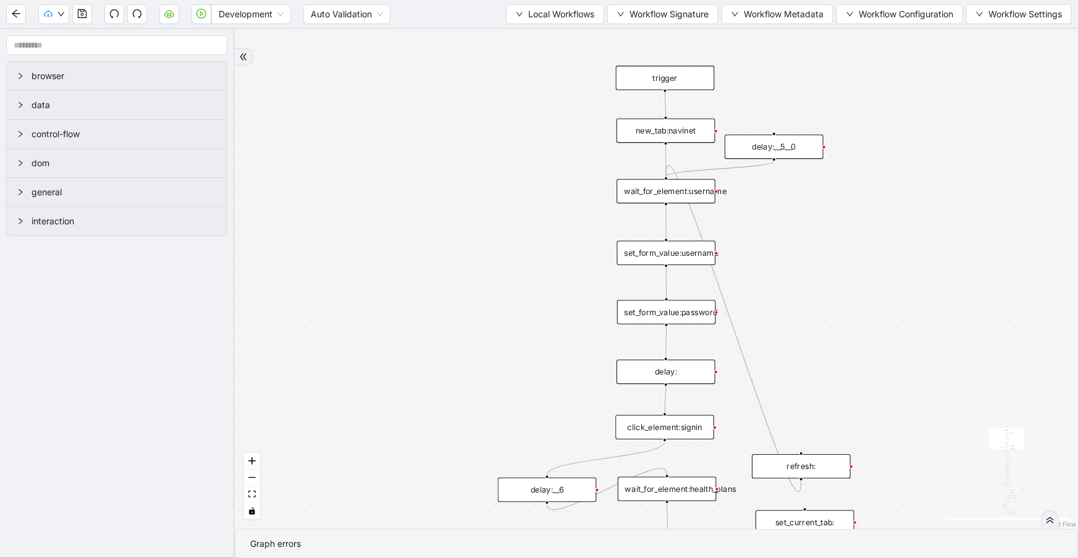
drag, startPoint x: 810, startPoint y: 281, endPoint x: 810, endPoint y: 295, distance: 14.2
click at [810, 295] on div "trigger set_form_value:username set_form_value:password new_tab:navinet delay: …" at bounding box center [657, 279] width 844 height 500
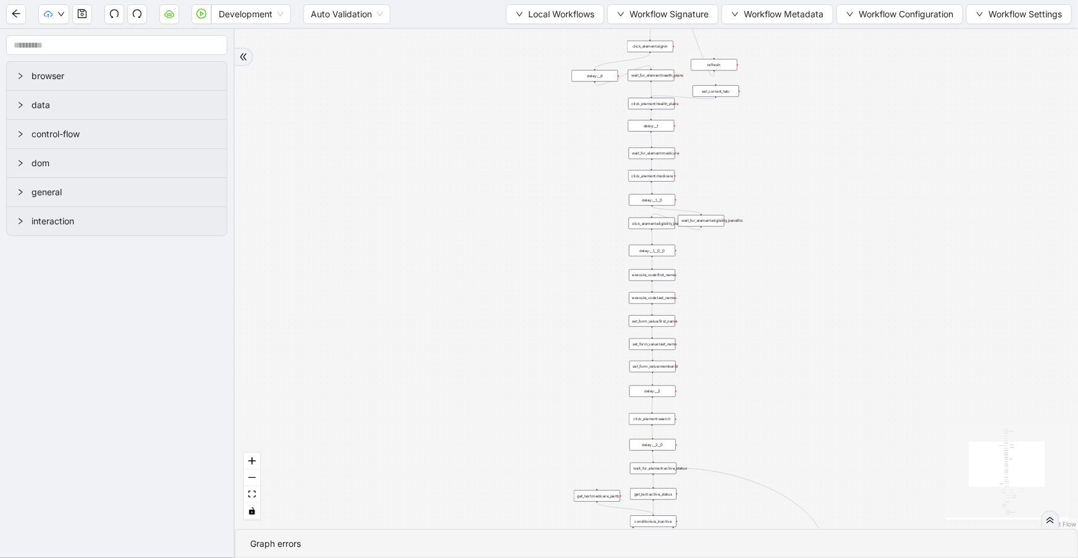
drag, startPoint x: 1004, startPoint y: 382, endPoint x: 914, endPoint y: -49, distance: 440.6
click at [914, 0] on html "Development Auto Validation Local Workflows Workflow Signature Workflow Metadat…" at bounding box center [539, 279] width 1078 height 558
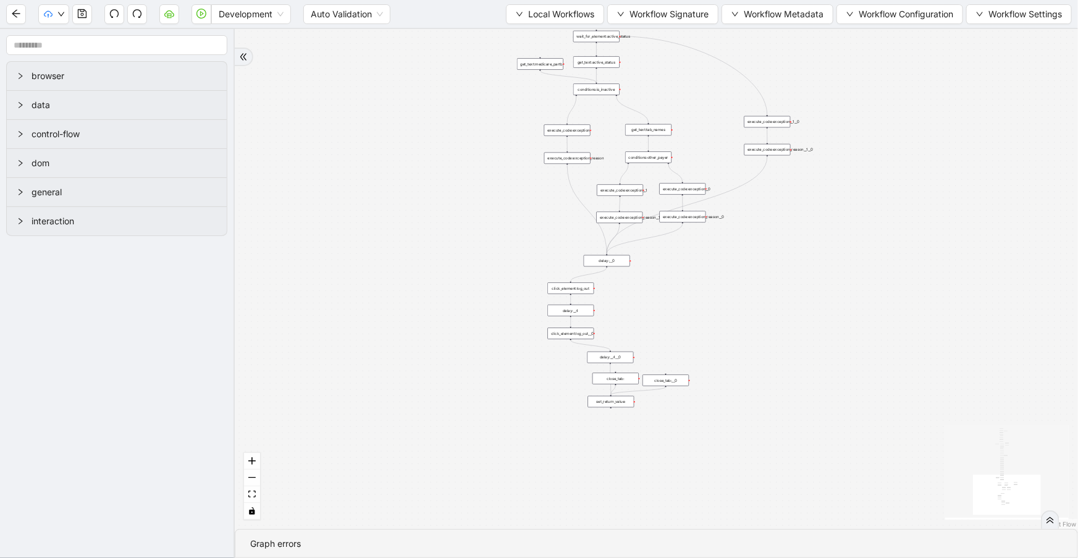
drag, startPoint x: 902, startPoint y: 272, endPoint x: 866, endPoint y: -43, distance: 316.6
click at [866, 0] on html "Development Auto Validation Local Workflows Workflow Signature Workflow Metadat…" at bounding box center [539, 279] width 1078 height 558
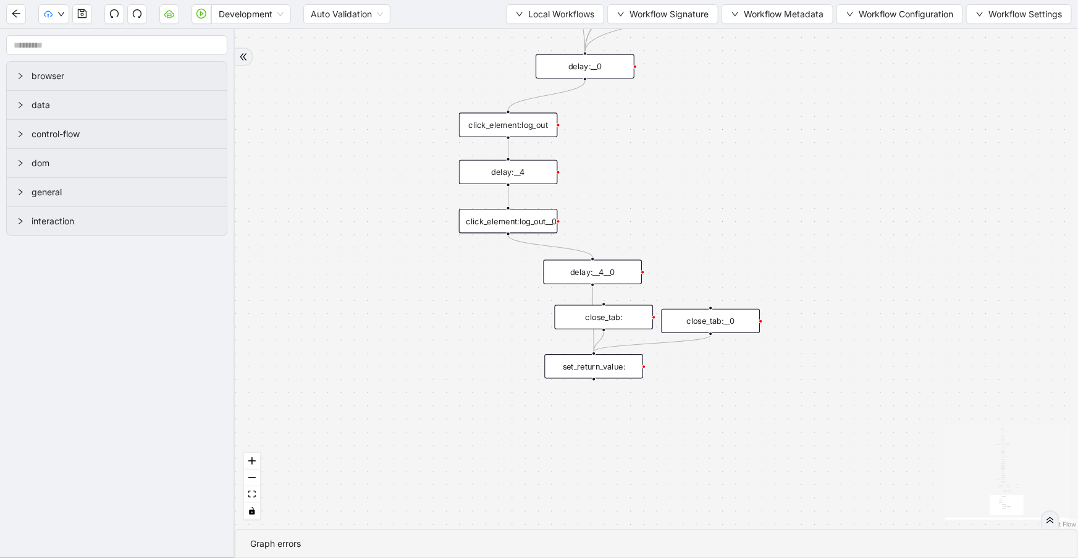
click at [632, 375] on div "set_return_value:" at bounding box center [594, 366] width 99 height 24
click at [633, 368] on div "set_return_value:" at bounding box center [594, 366] width 99 height 24
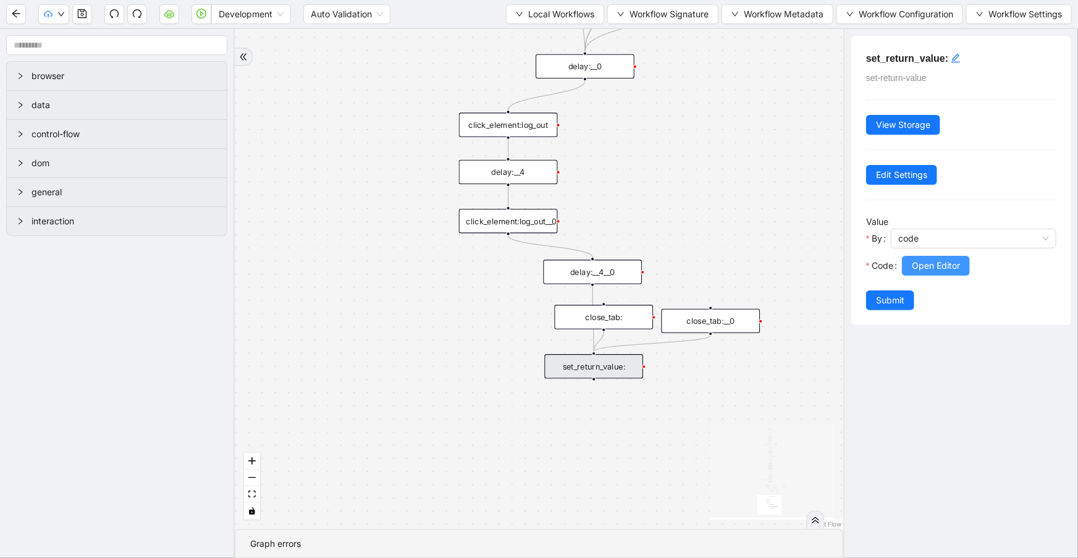
click at [947, 256] on button "Open Editor" at bounding box center [936, 266] width 68 height 20
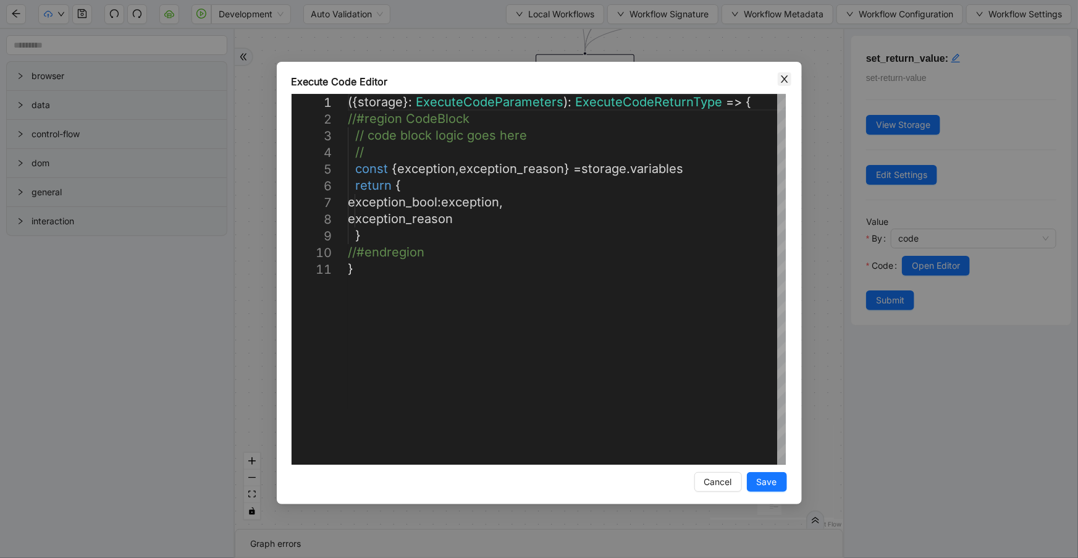
click at [785, 80] on icon "close" at bounding box center [784, 78] width 7 height 7
